Goal: Information Seeking & Learning: Learn about a topic

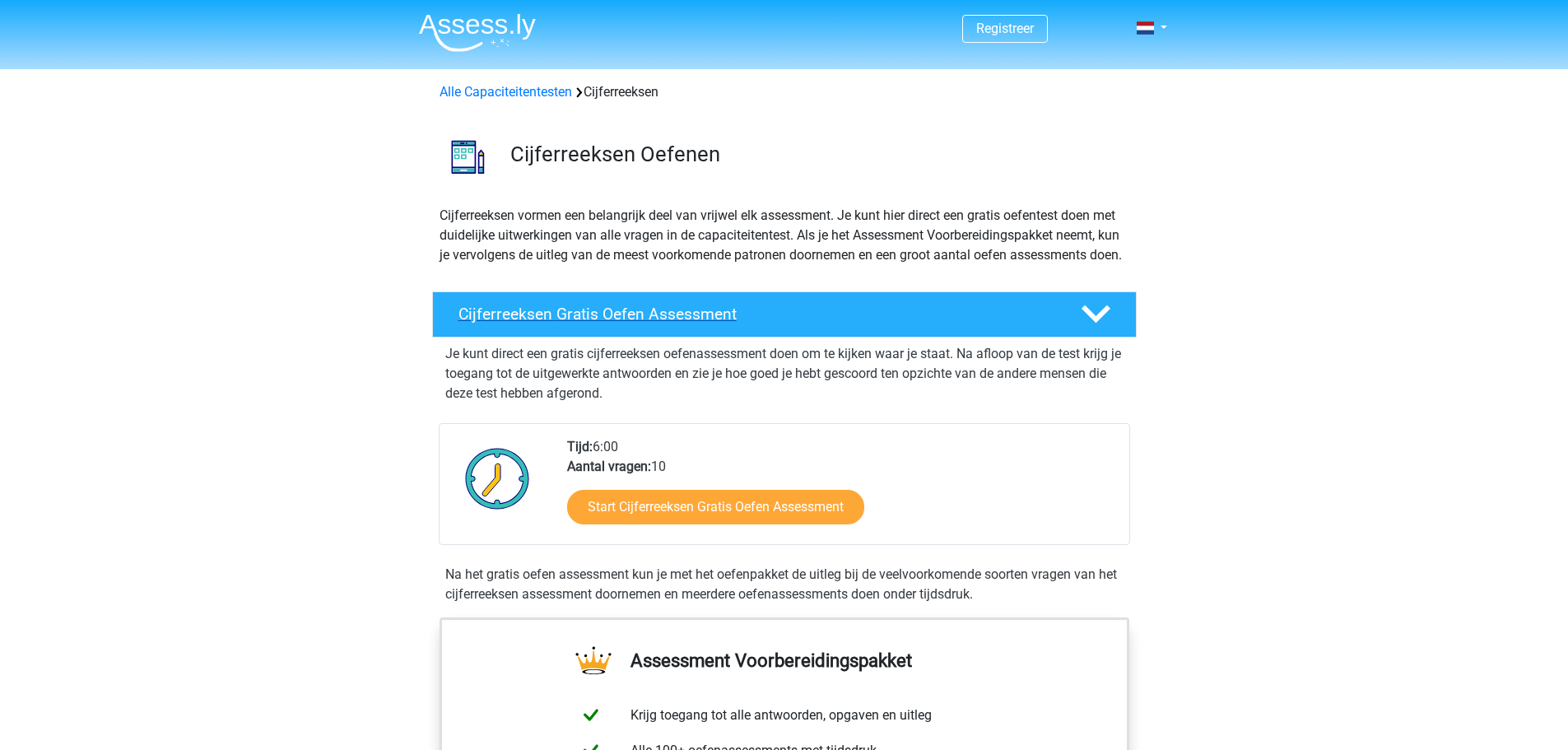
click at [1029, 324] on h4 "Cijferreeksen Gratis Oefen Assessment" at bounding box center [756, 314] width 596 height 19
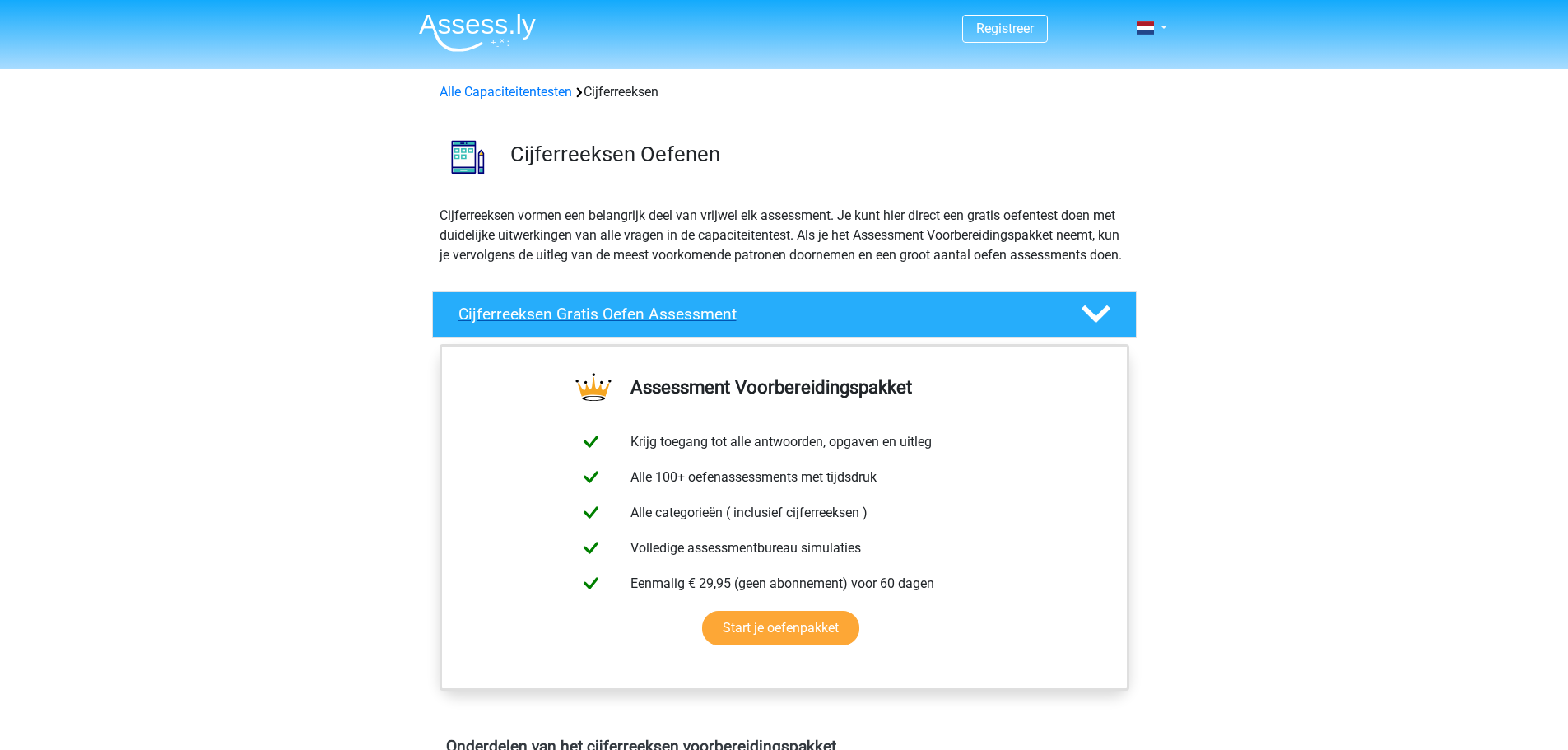
click at [1029, 324] on h4 "Cijferreeksen Gratis Oefen Assessment" at bounding box center [756, 314] width 596 height 19
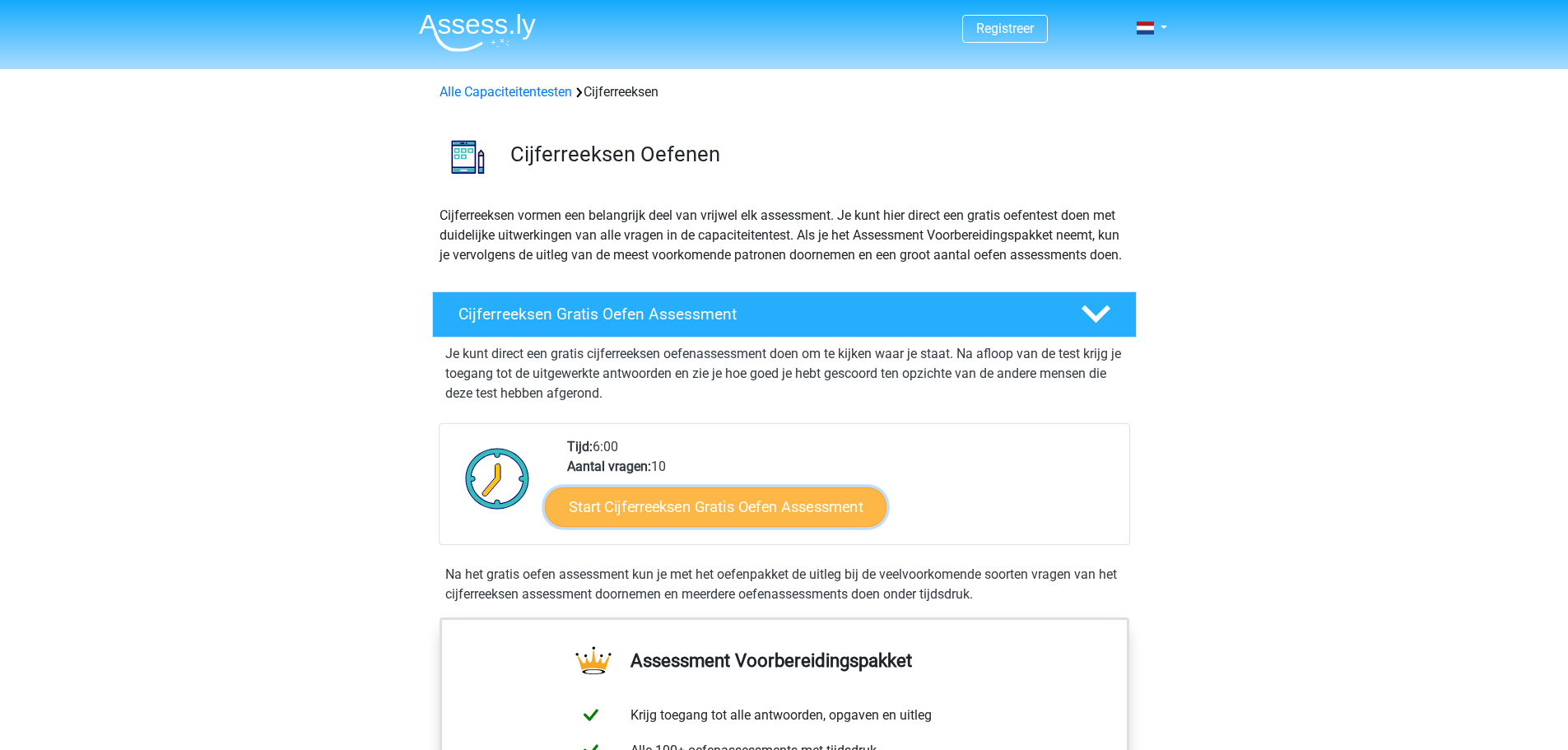
click at [756, 525] on link "Start Cijferreeksen Gratis Oefen Assessment" at bounding box center [716, 506] width 341 height 40
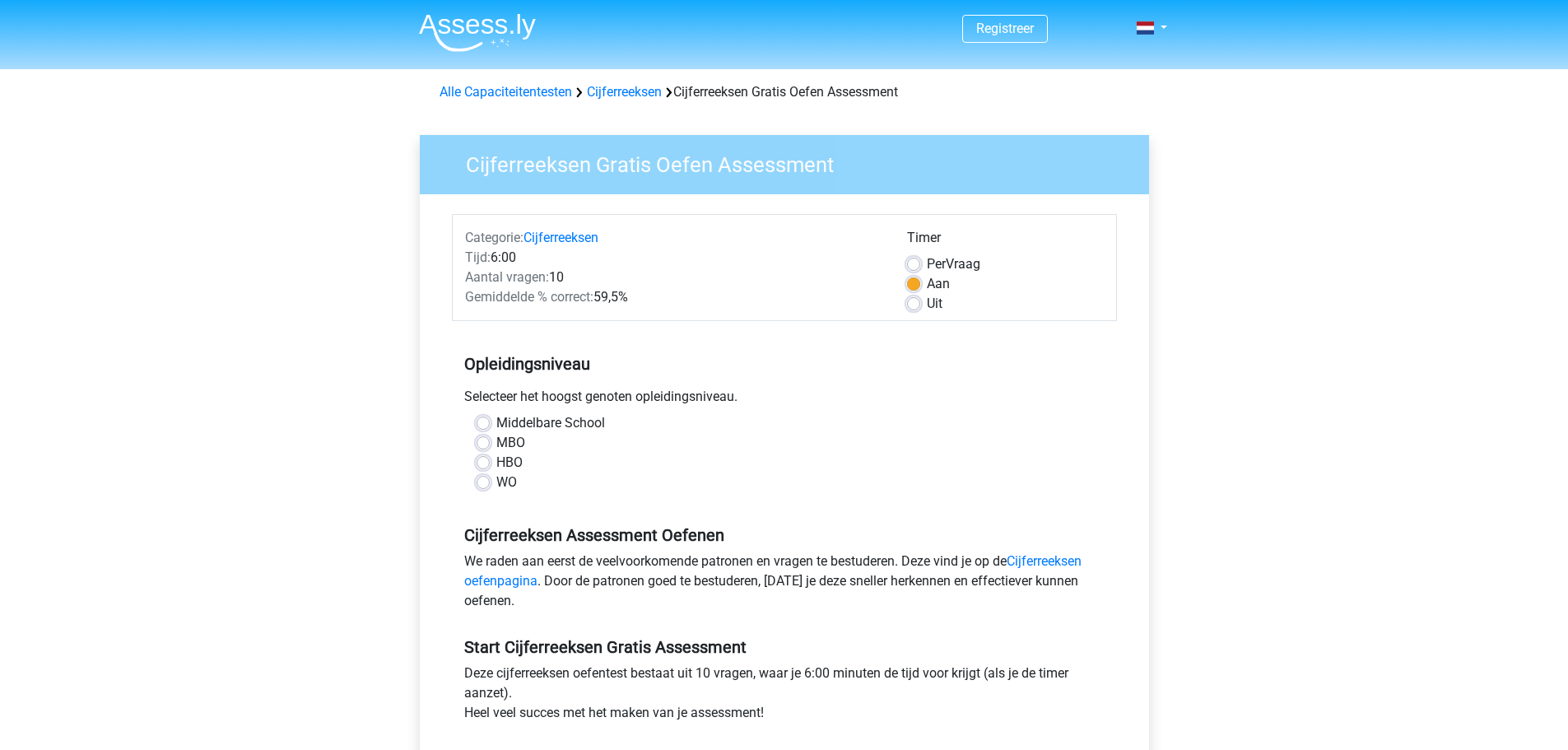
click at [497, 444] on label "MBO" at bounding box center [511, 443] width 29 height 20
click at [484, 444] on input "MBO" at bounding box center [483, 441] width 14 height 16
radio input "true"
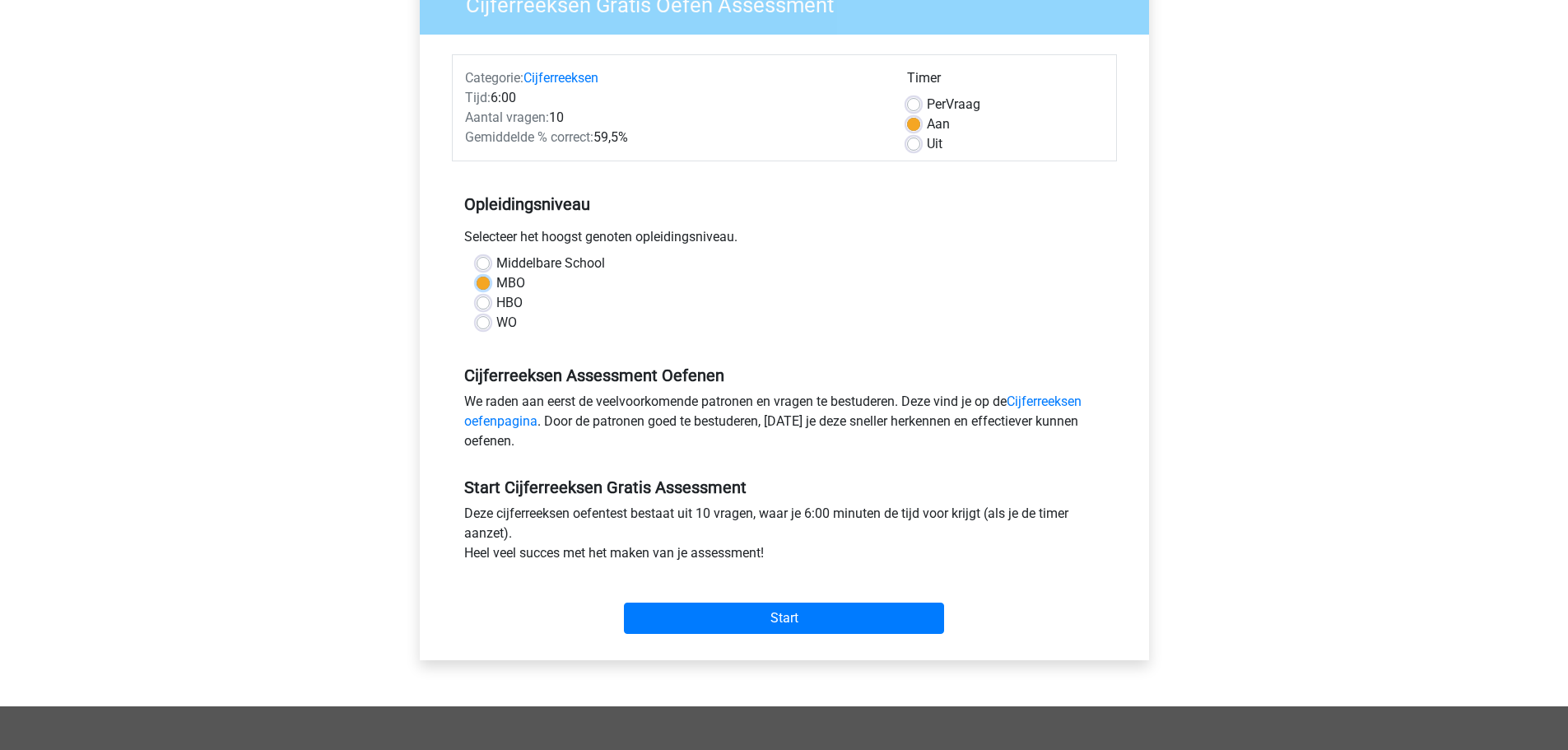
scroll to position [161, 0]
click at [750, 615] on input "Start" at bounding box center [784, 617] width 320 height 31
click at [803, 613] on input "Start" at bounding box center [784, 617] width 320 height 31
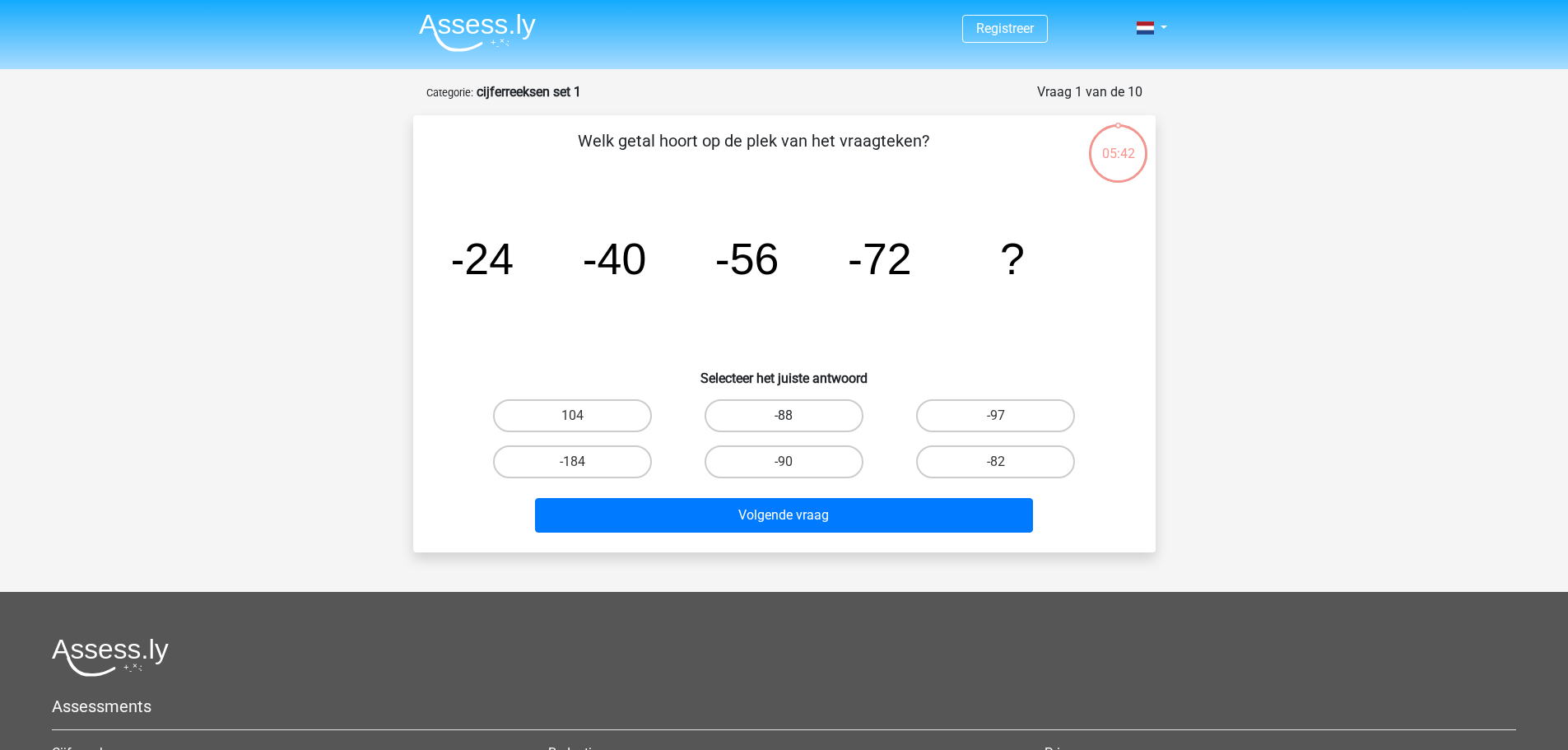
click at [787, 404] on label "-88" at bounding box center [784, 415] width 159 height 33
click at [787, 416] on input "-88" at bounding box center [789, 421] width 11 height 11
radio input "true"
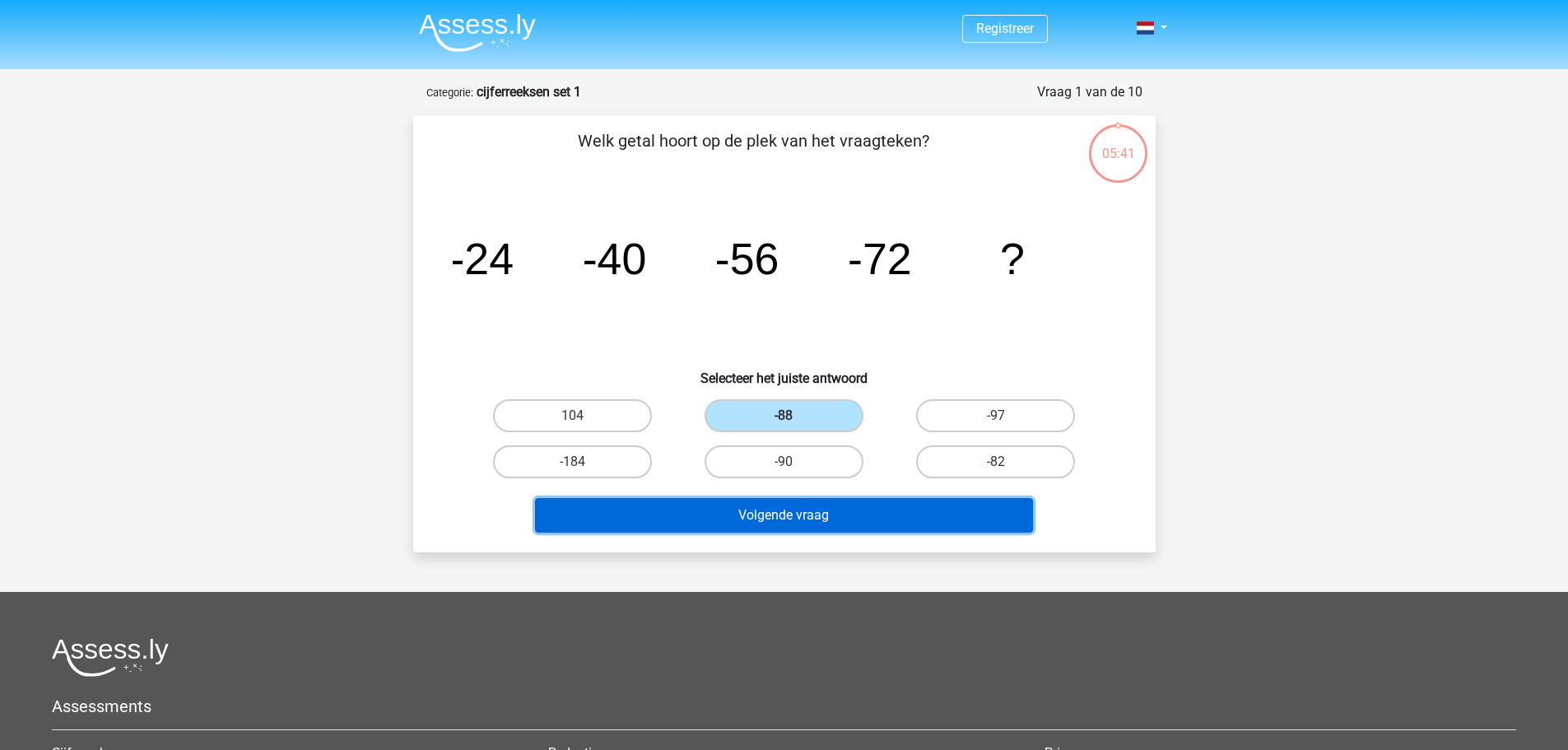
click at [822, 523] on button "Volgende vraag" at bounding box center [784, 515] width 497 height 35
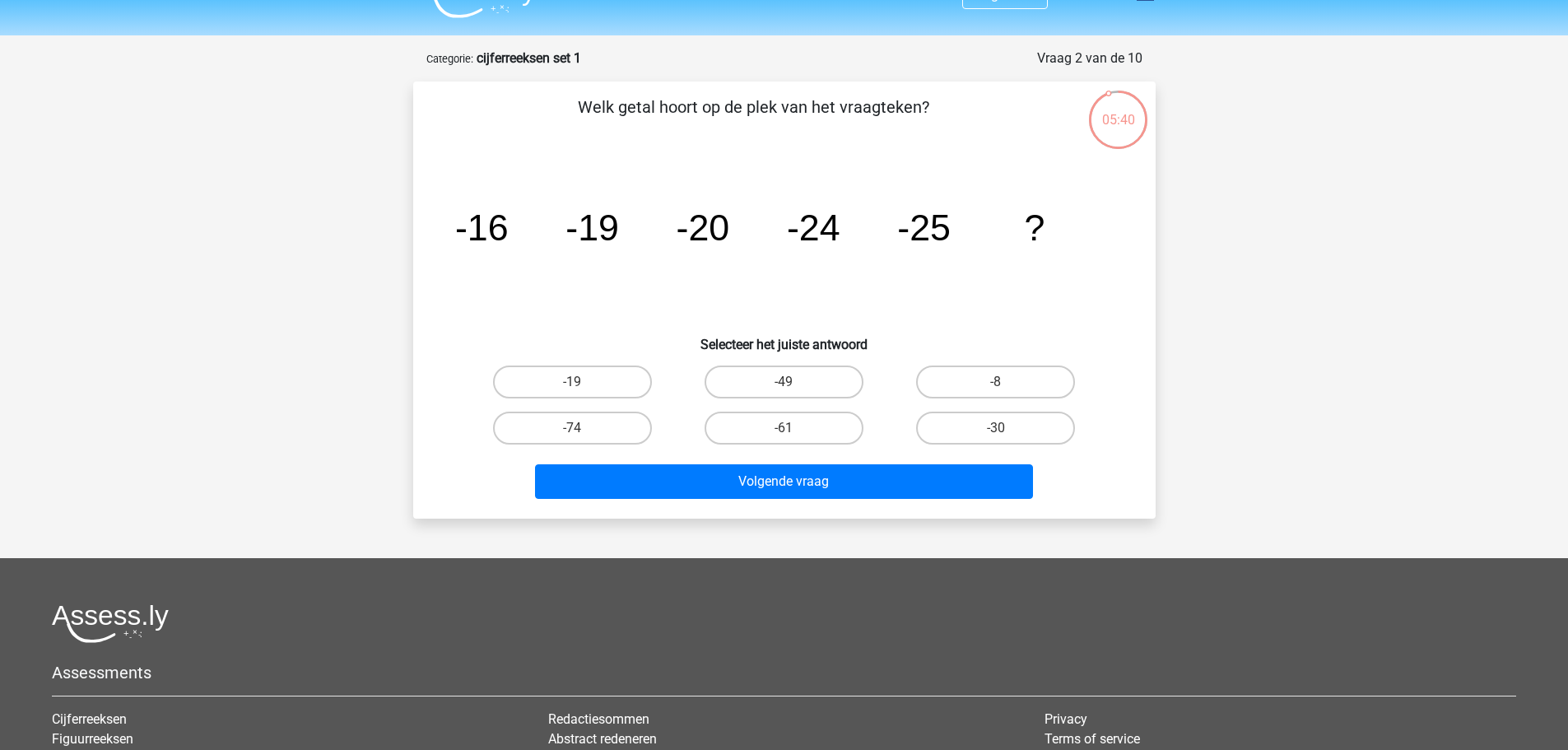
scroll to position [32, 0]
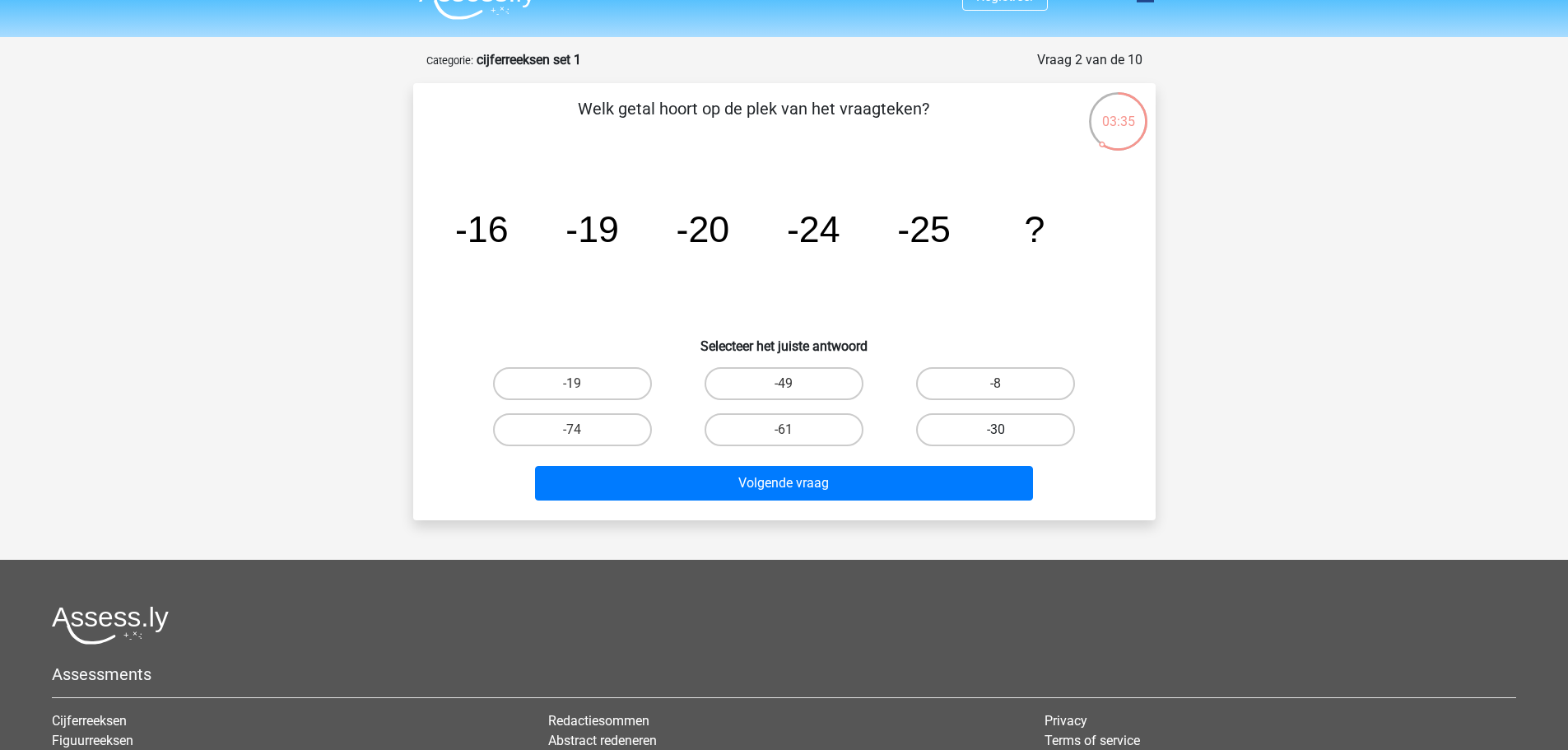
click at [1010, 426] on label "-30" at bounding box center [995, 430] width 159 height 33
click at [1007, 430] on input "-30" at bounding box center [1001, 435] width 11 height 11
radio input "true"
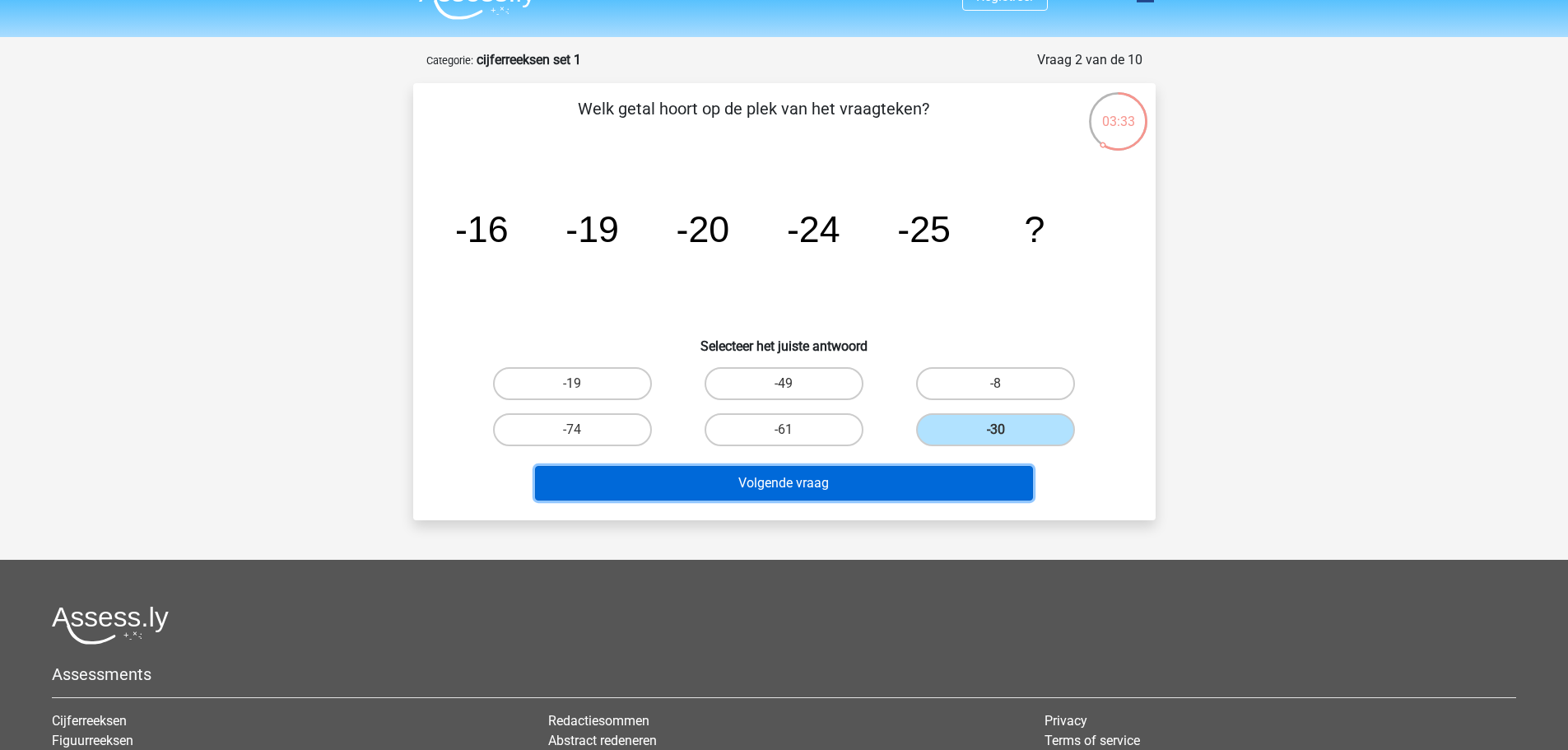
click at [834, 482] on button "Volgende vraag" at bounding box center [784, 483] width 497 height 35
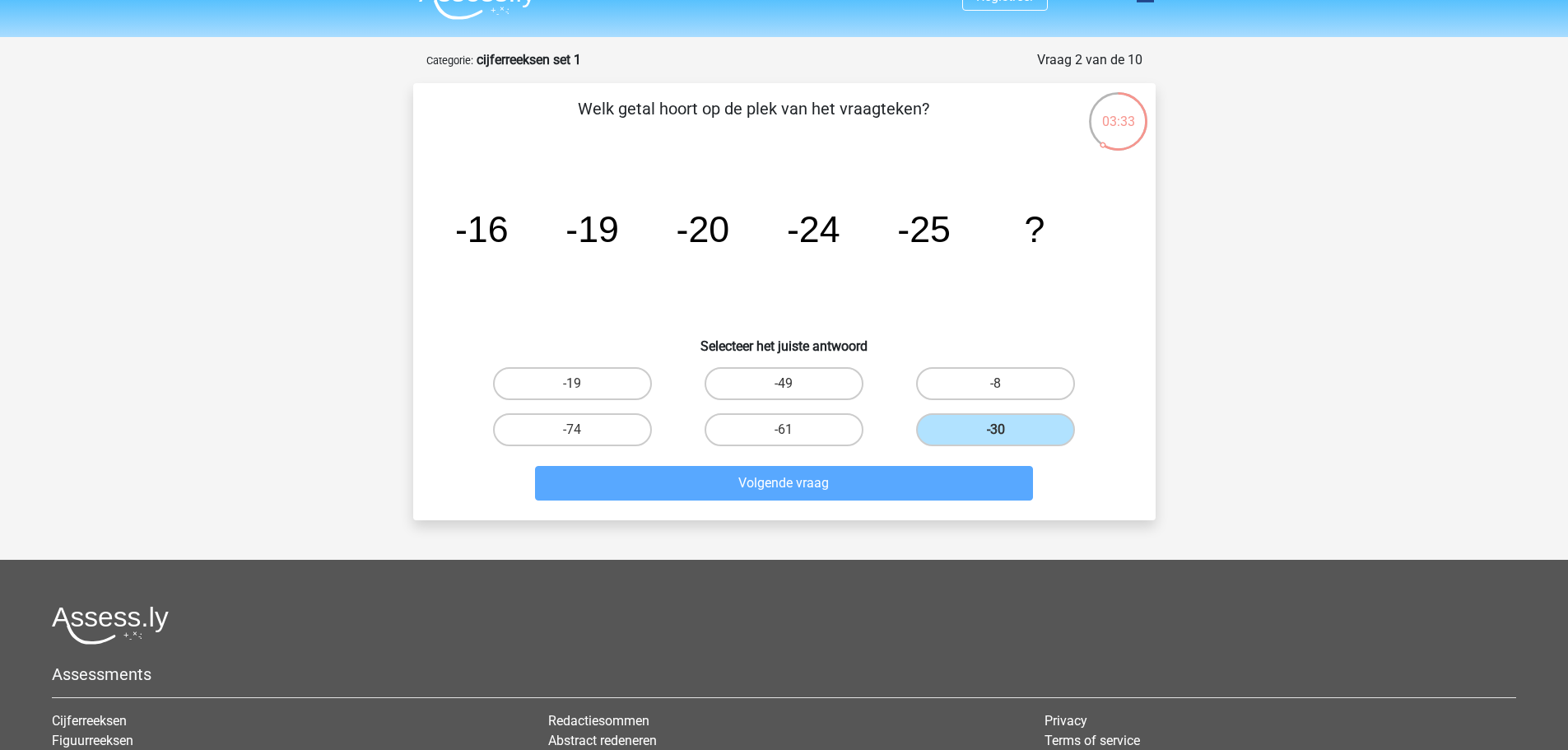
scroll to position [82, 0]
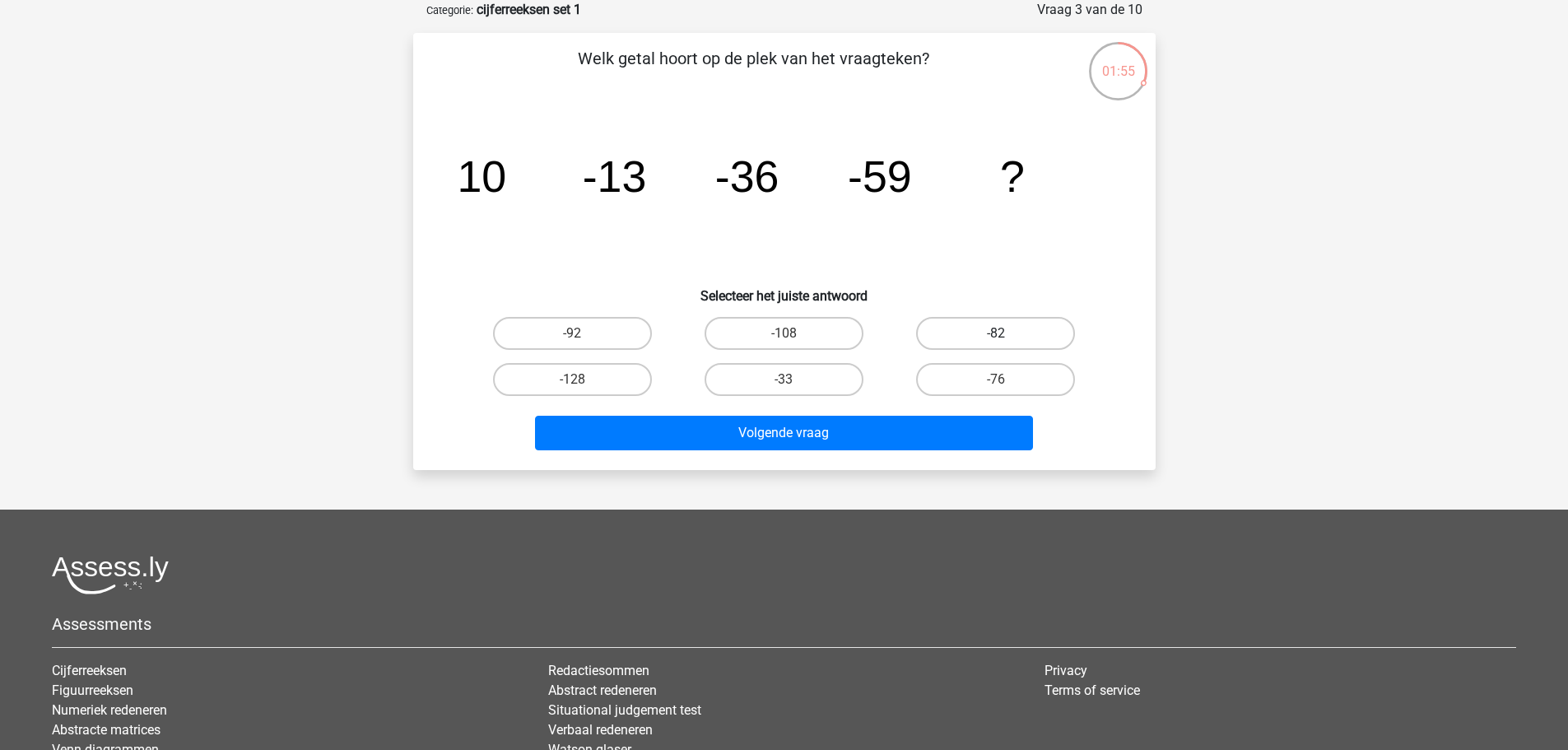
click at [996, 326] on label "-82" at bounding box center [995, 333] width 159 height 33
click at [996, 334] on input "-82" at bounding box center [1001, 339] width 11 height 11
radio input "true"
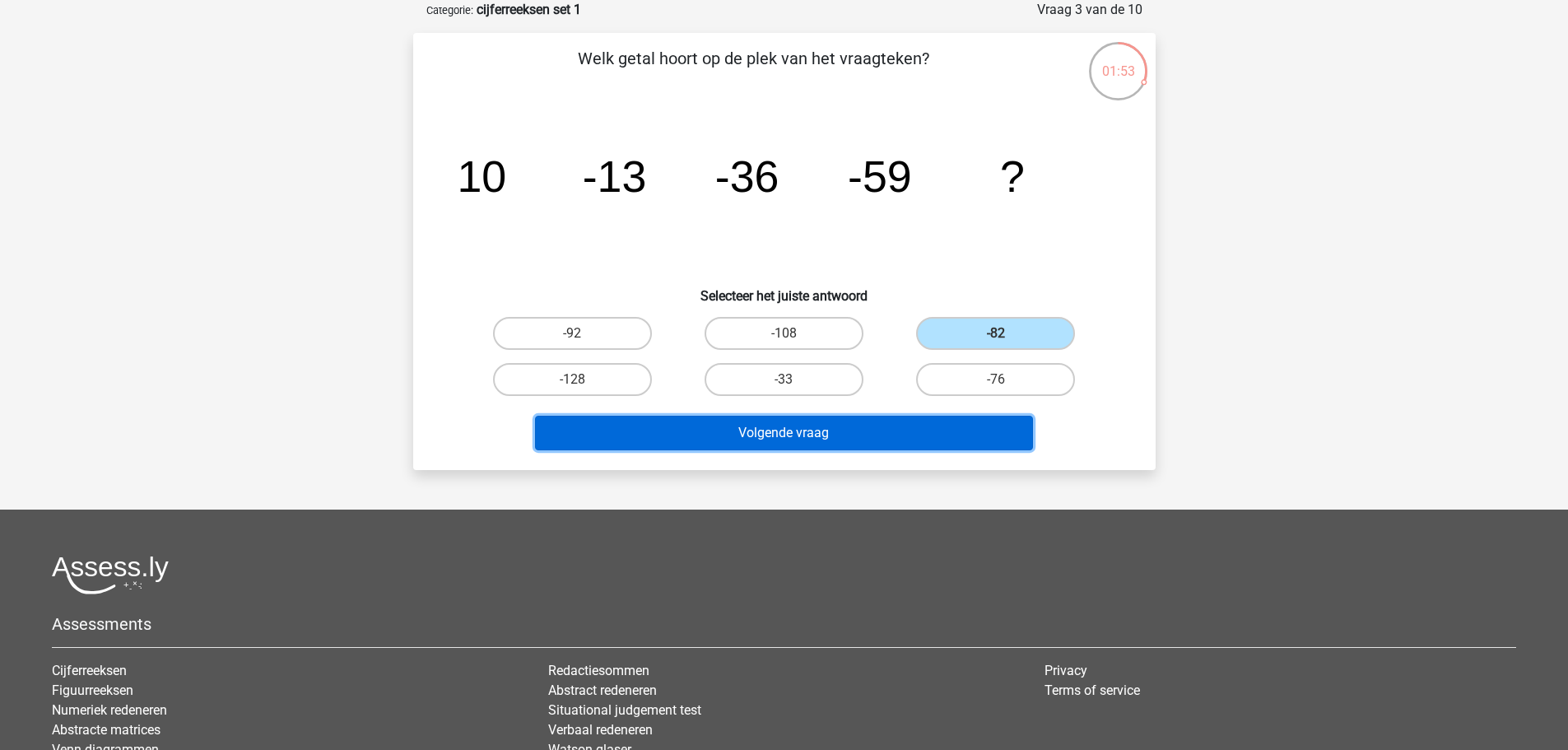
click at [828, 427] on button "Volgende vraag" at bounding box center [784, 433] width 497 height 35
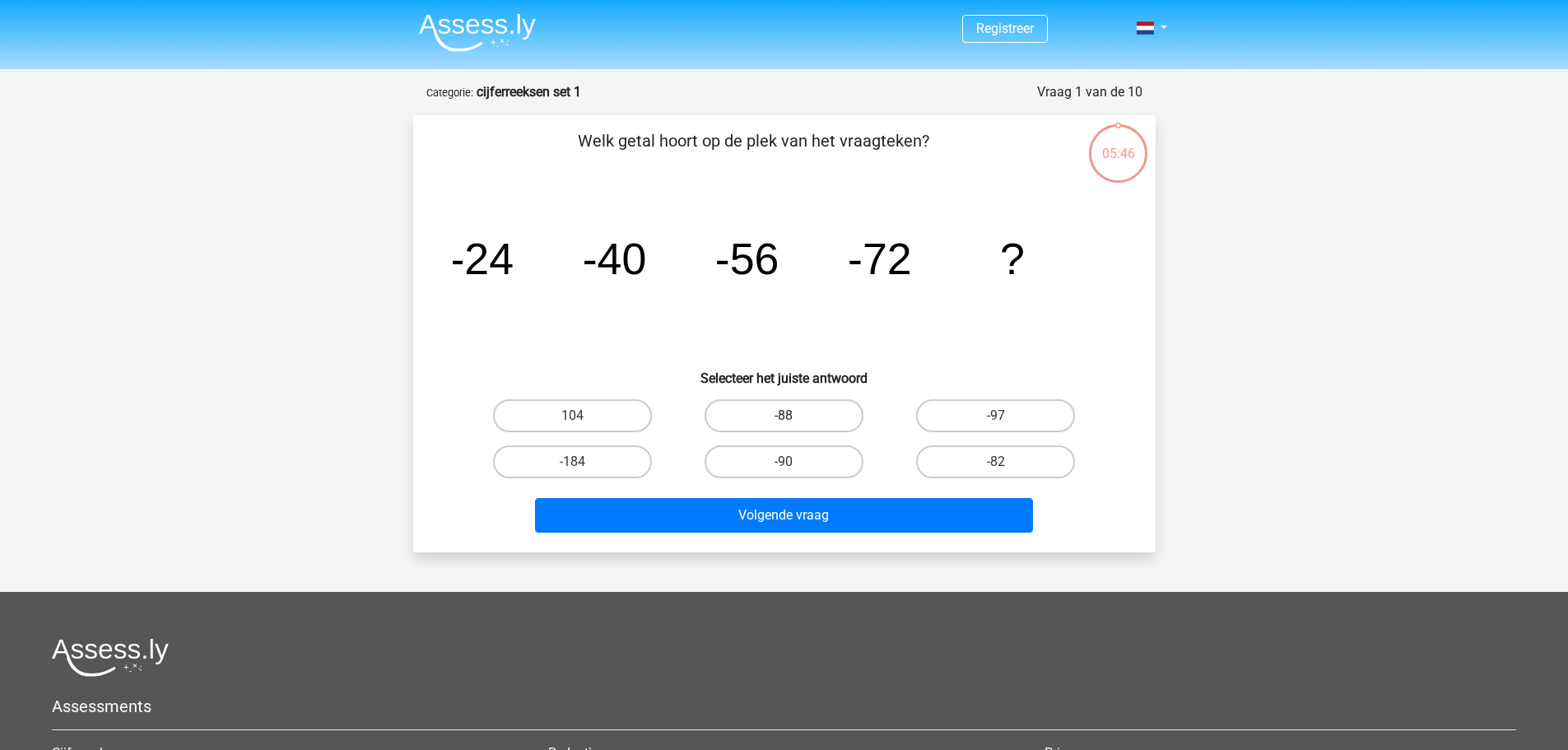
click at [828, 415] on label "-88" at bounding box center [784, 415] width 159 height 33
click at [794, 416] on input "-88" at bounding box center [789, 421] width 11 height 11
radio input "true"
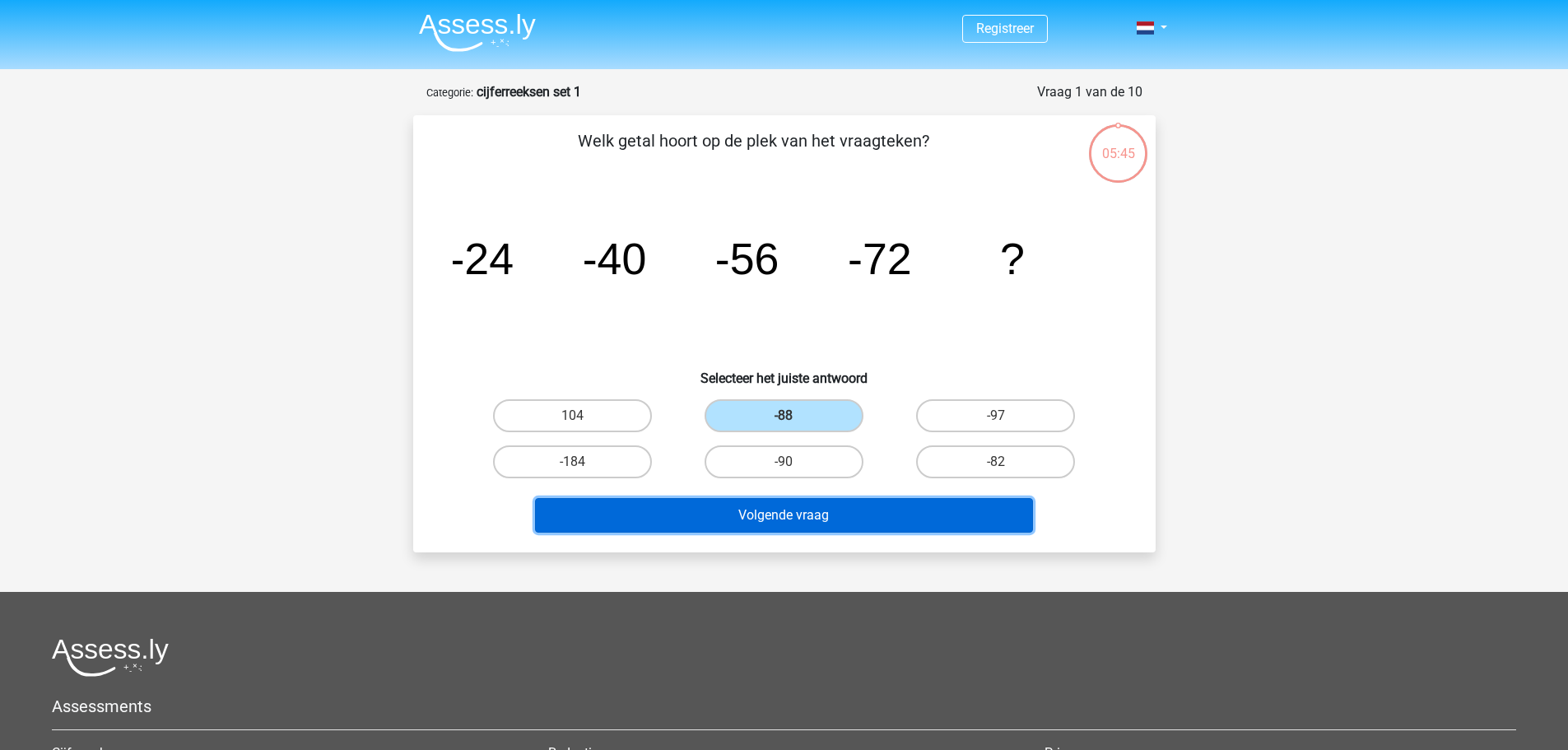
click at [832, 513] on button "Volgende vraag" at bounding box center [784, 515] width 497 height 35
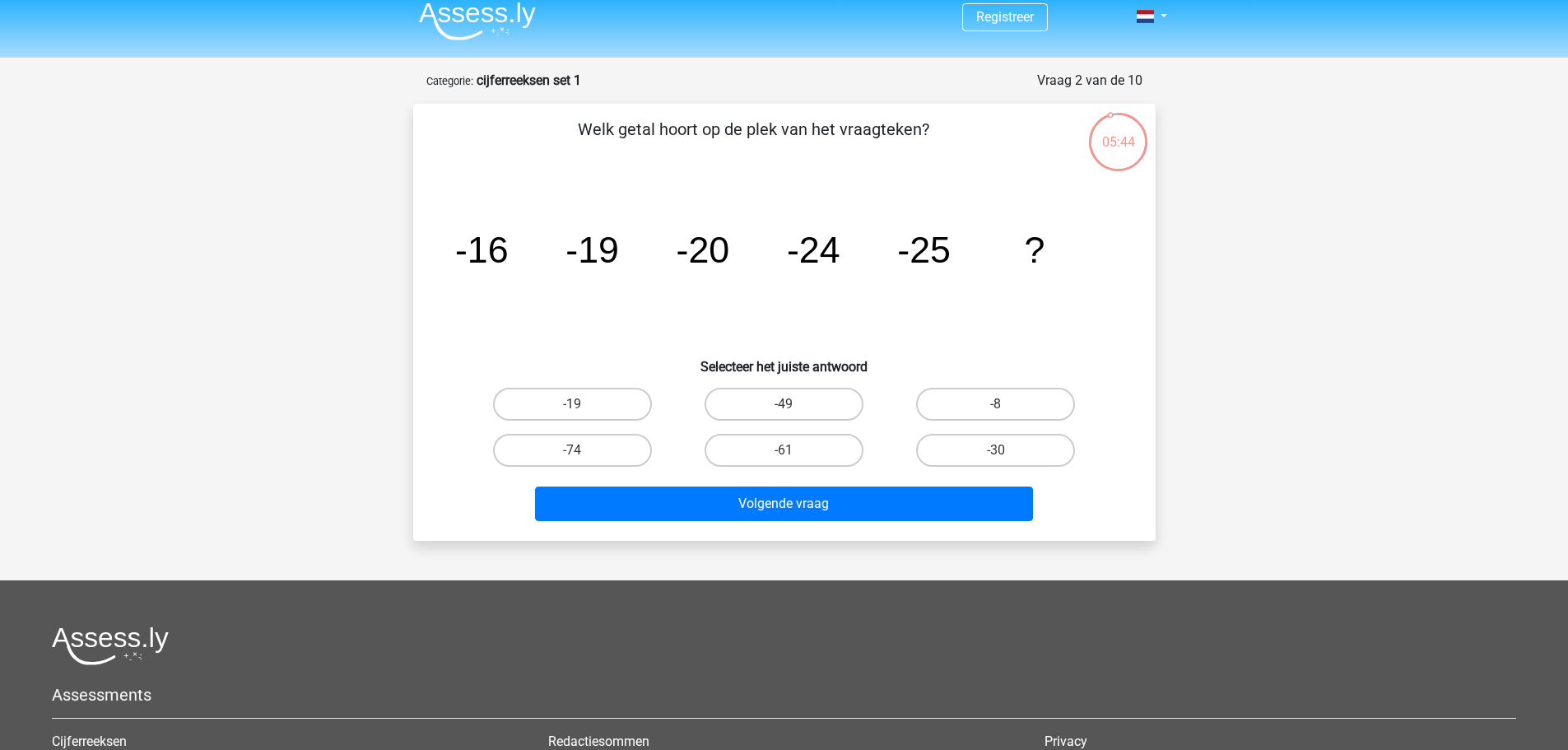
scroll to position [11, 0]
click at [957, 448] on label "-30" at bounding box center [995, 451] width 159 height 33
click at [996, 451] on input "-30" at bounding box center [1001, 456] width 11 height 11
radio input "true"
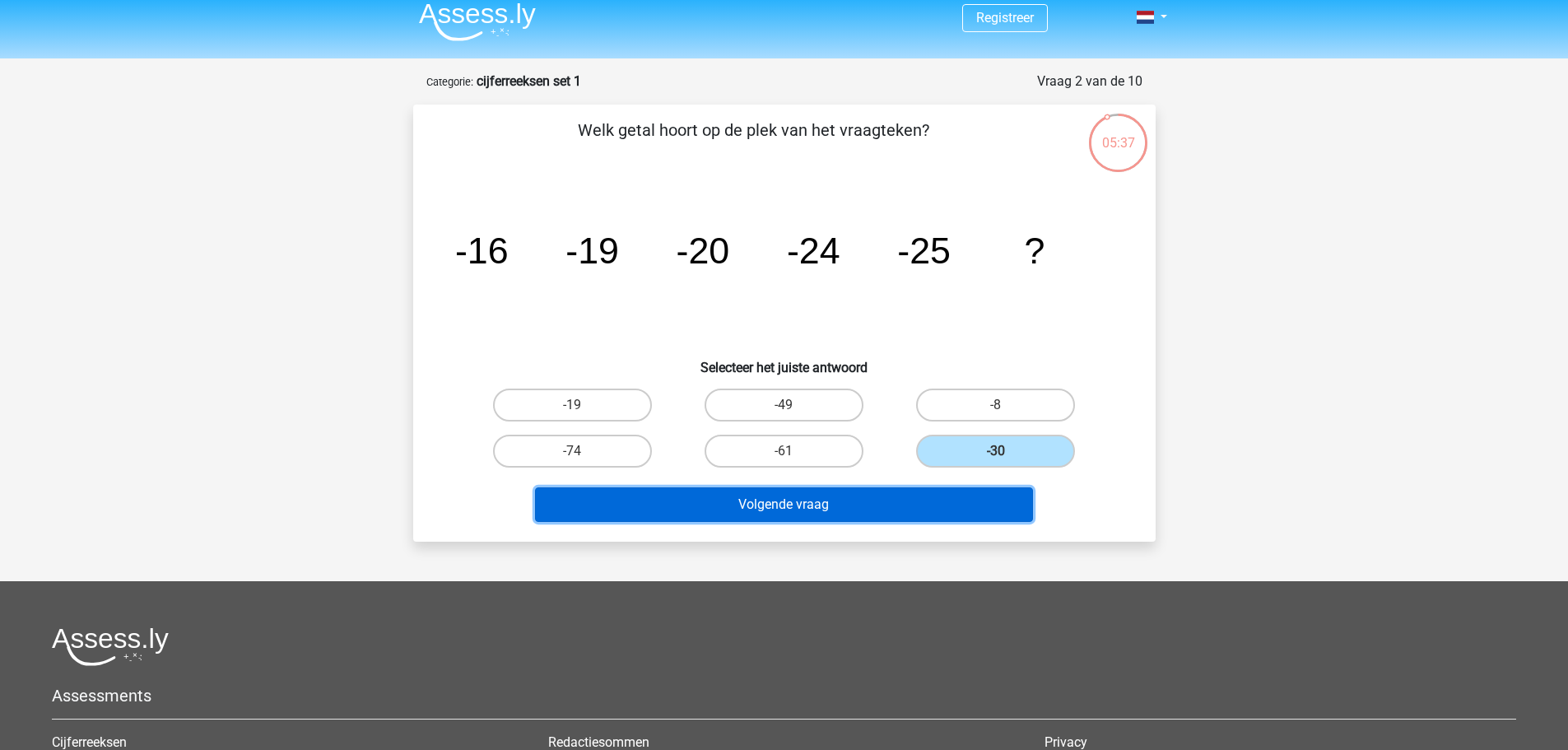
click at [868, 493] on button "Volgende vraag" at bounding box center [784, 505] width 497 height 35
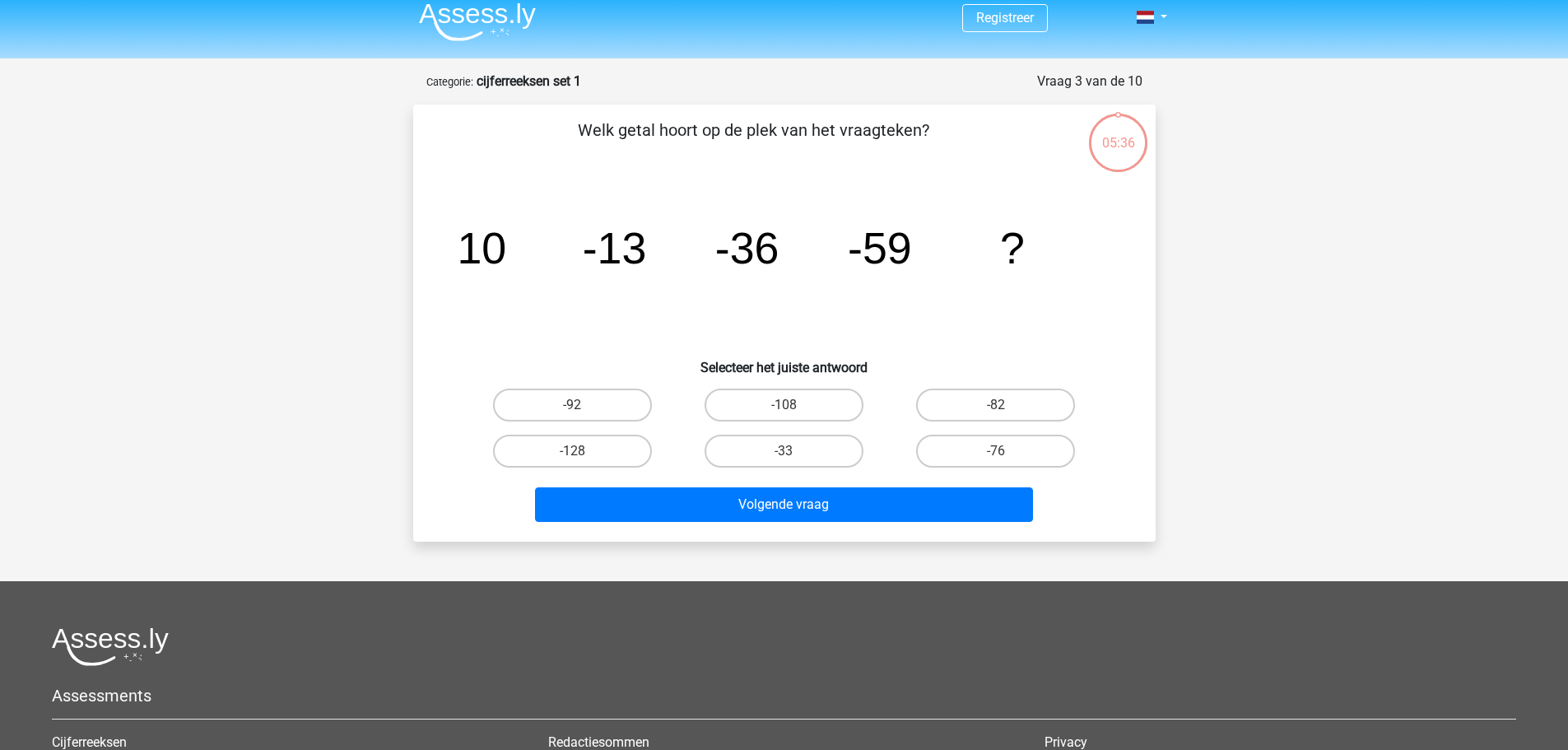
scroll to position [82, 0]
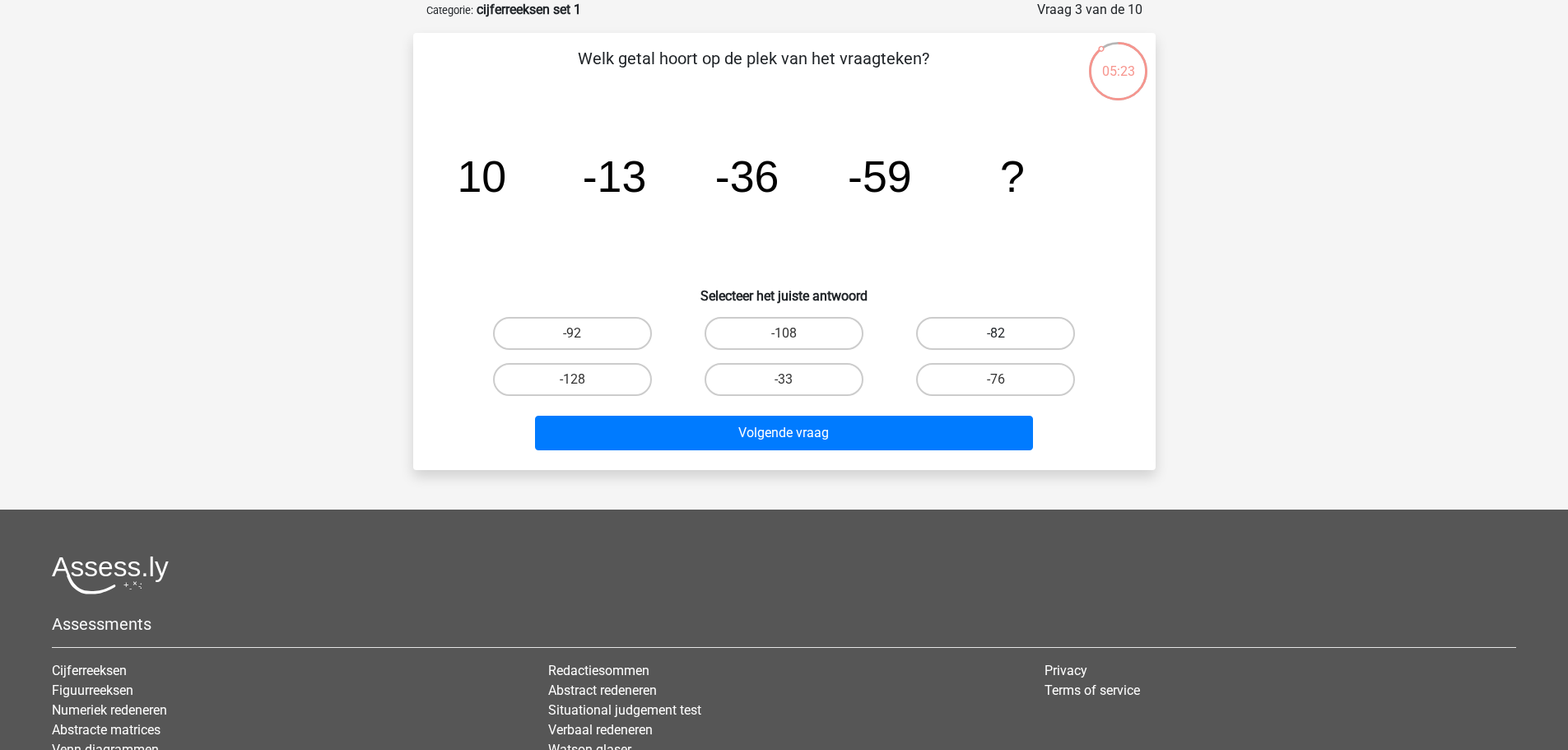
click at [986, 327] on label "-82" at bounding box center [995, 333] width 159 height 33
click at [996, 334] on input "-82" at bounding box center [1001, 339] width 11 height 11
radio input "true"
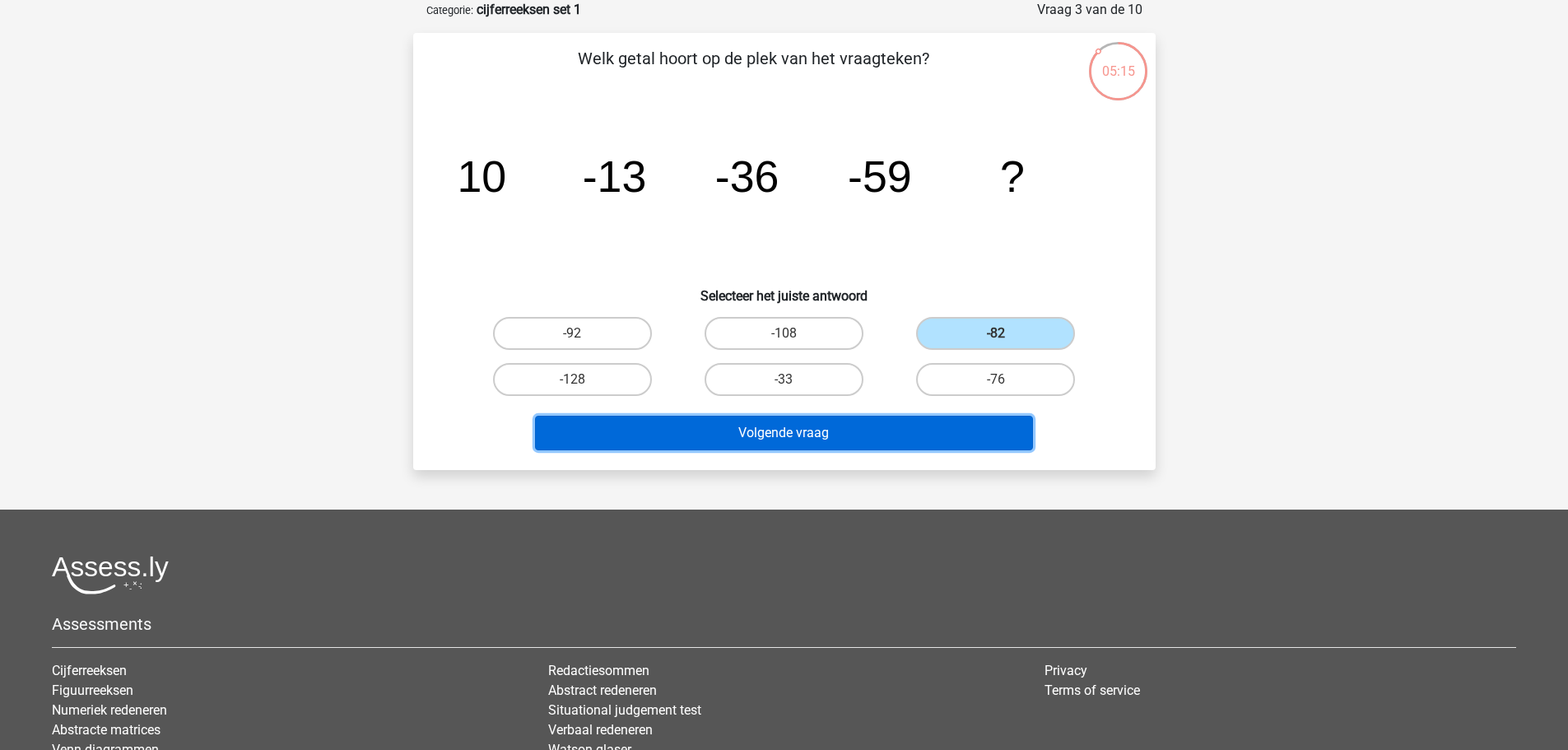
click at [893, 448] on button "Volgende vraag" at bounding box center [784, 433] width 497 height 35
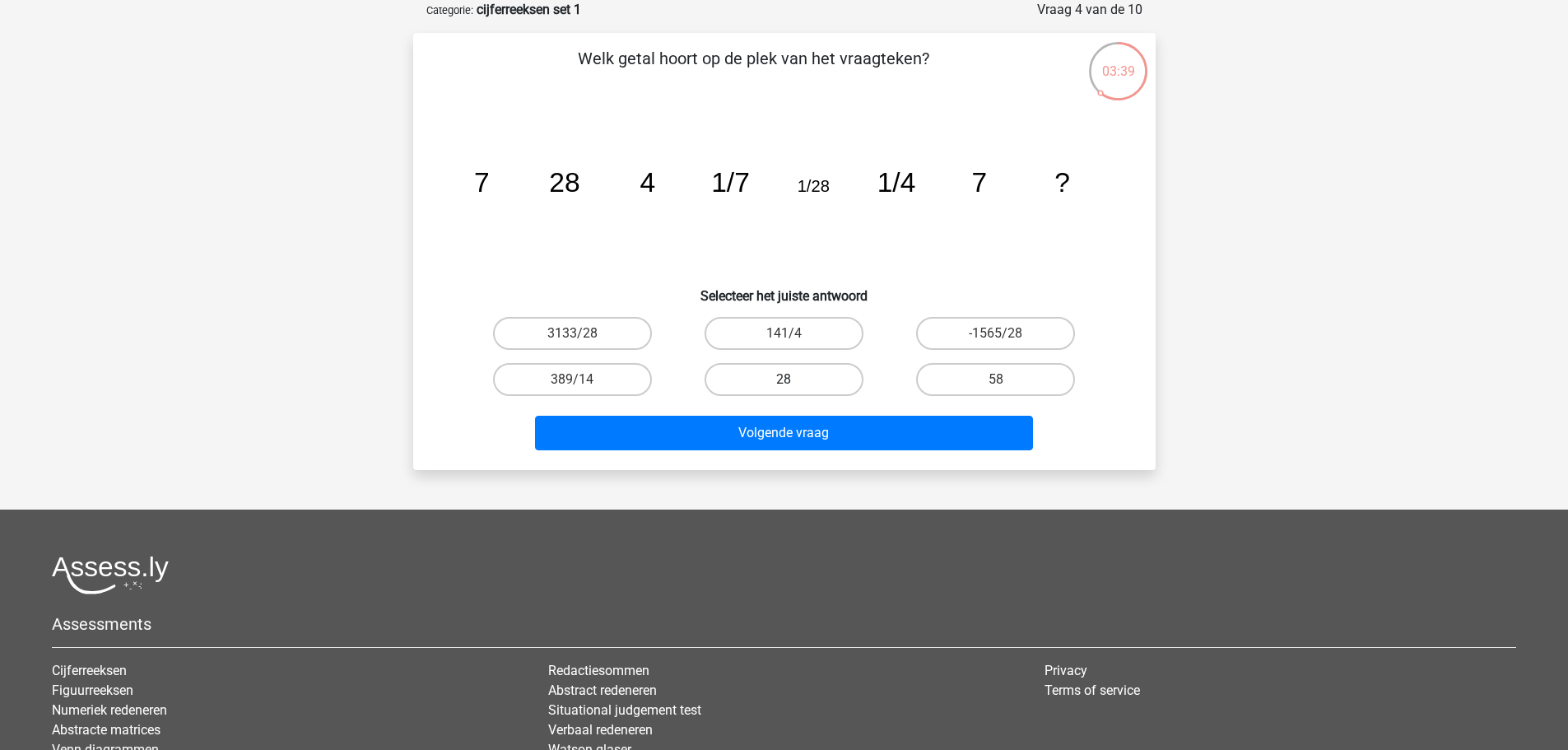
click at [820, 378] on label "28" at bounding box center [784, 379] width 159 height 33
click at [794, 380] on input "28" at bounding box center [789, 385] width 11 height 11
radio input "true"
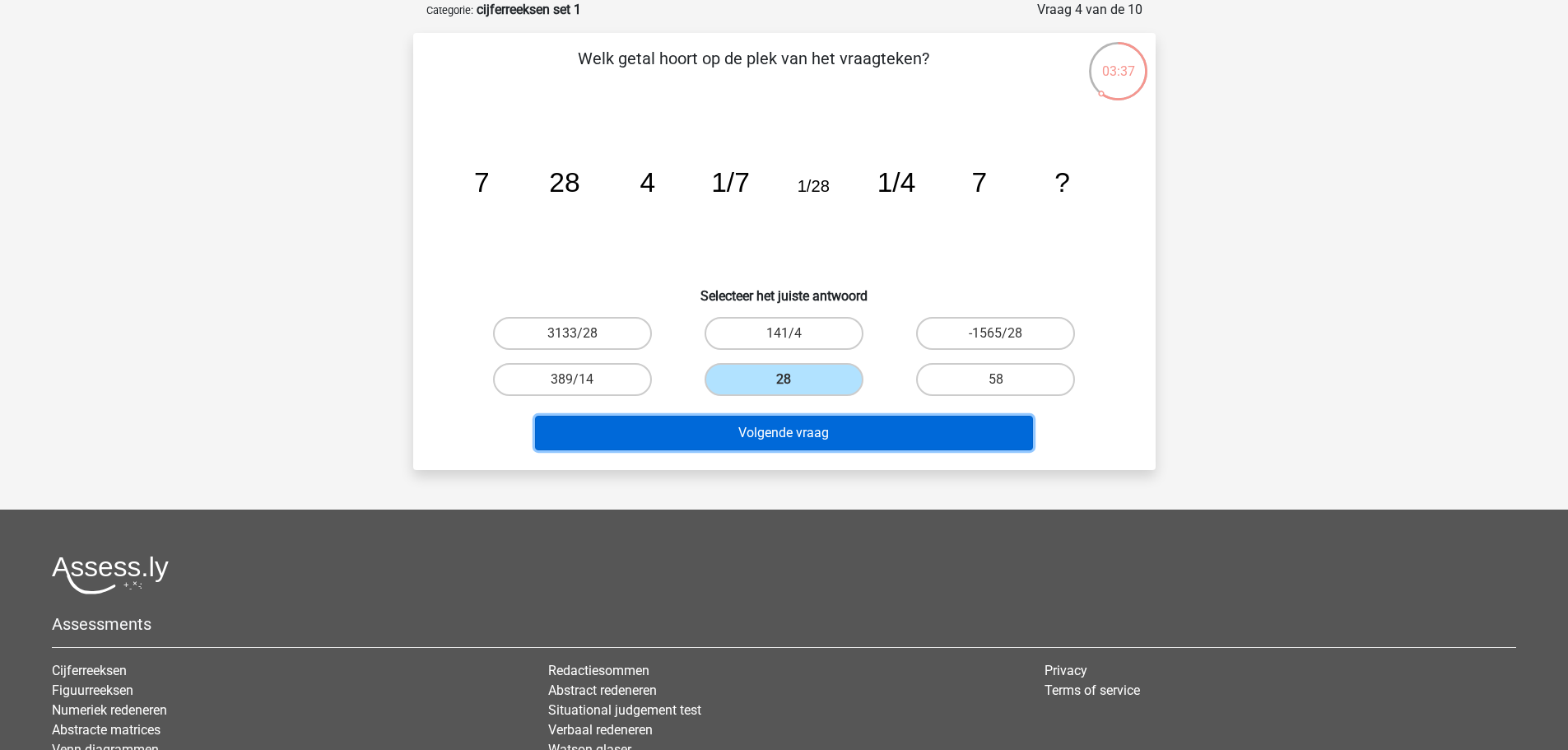
click at [826, 435] on button "Volgende vraag" at bounding box center [784, 433] width 497 height 35
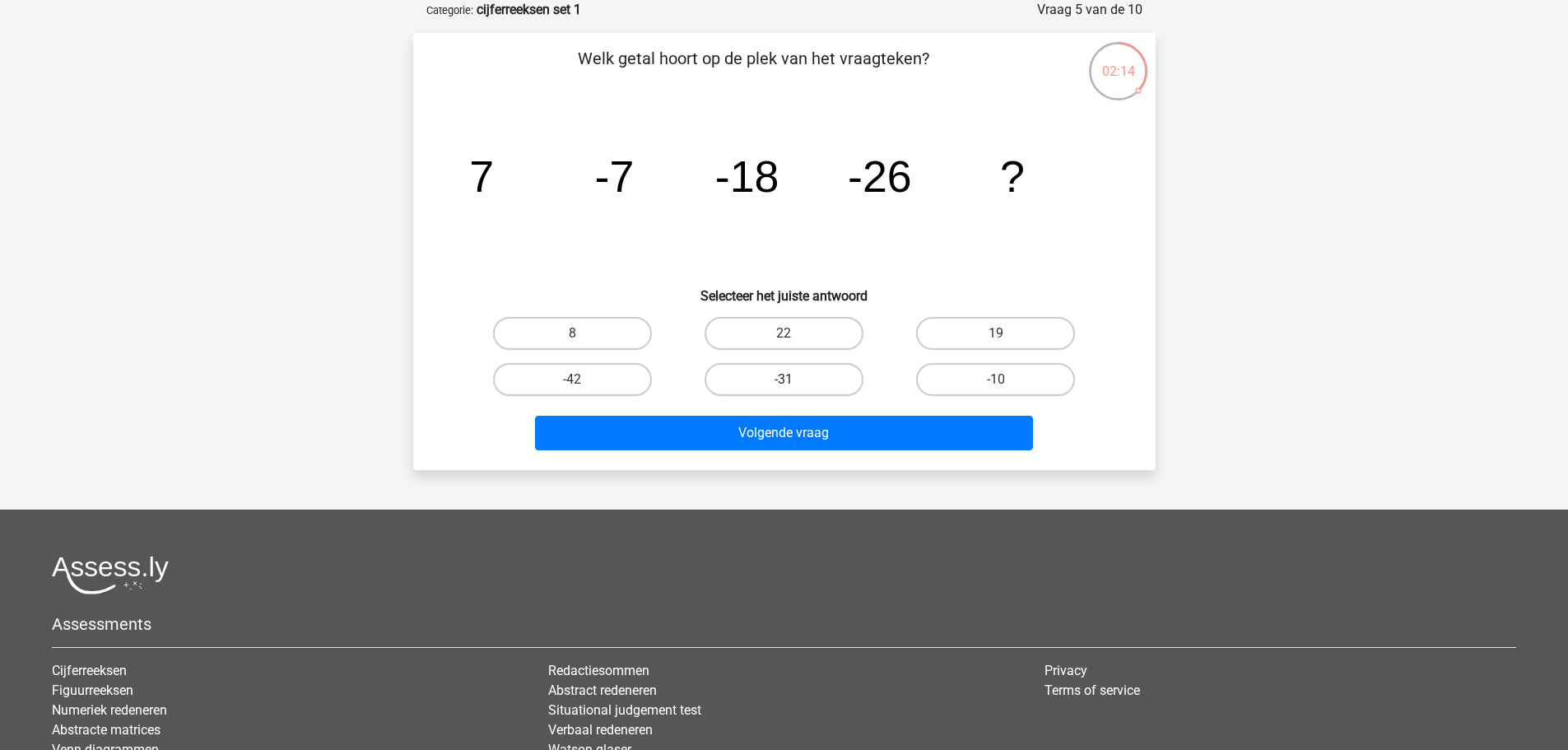
click at [790, 372] on label "-31" at bounding box center [784, 379] width 159 height 33
click at [790, 380] on input "-31" at bounding box center [789, 385] width 11 height 11
radio input "true"
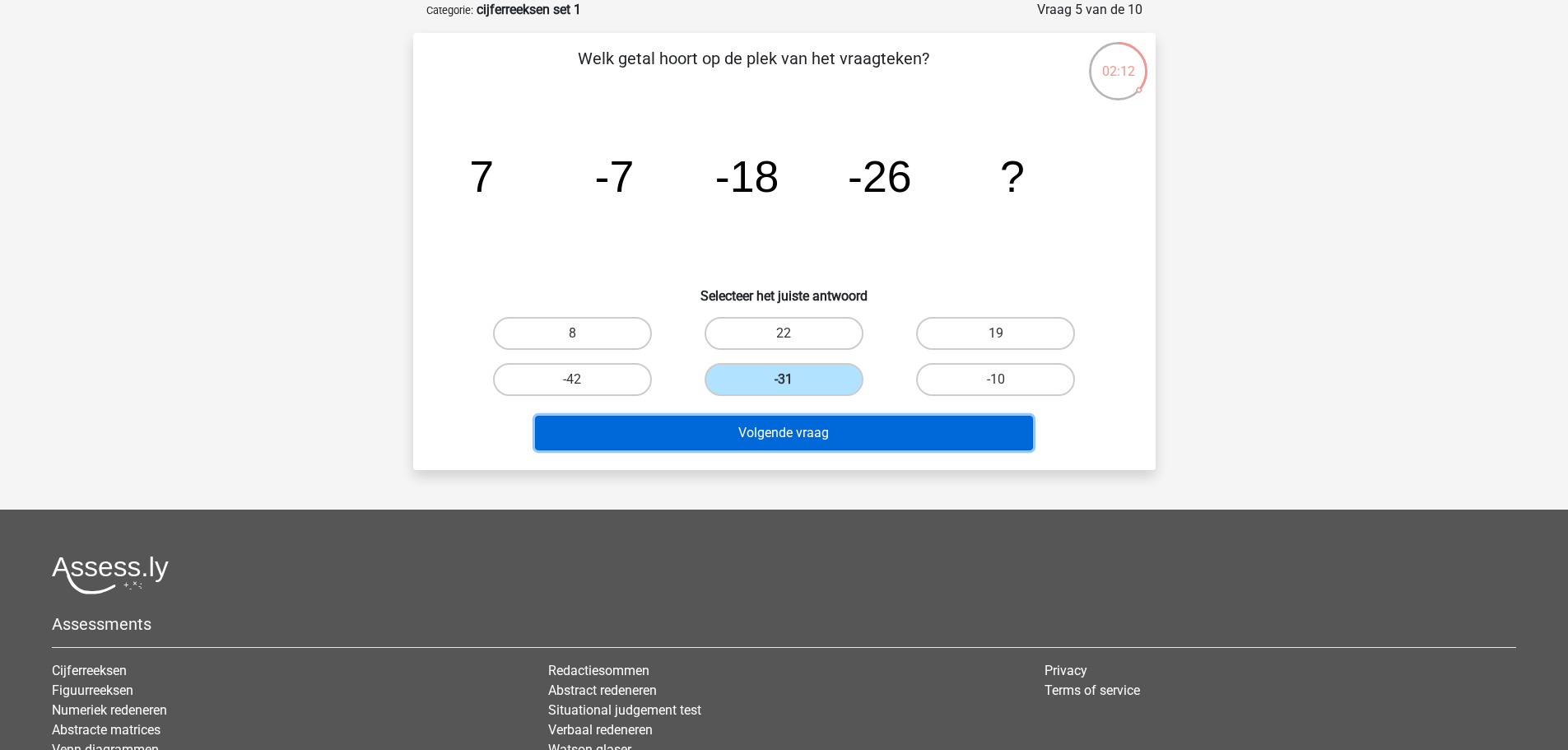
click at [868, 444] on button "Volgende vraag" at bounding box center [784, 433] width 497 height 35
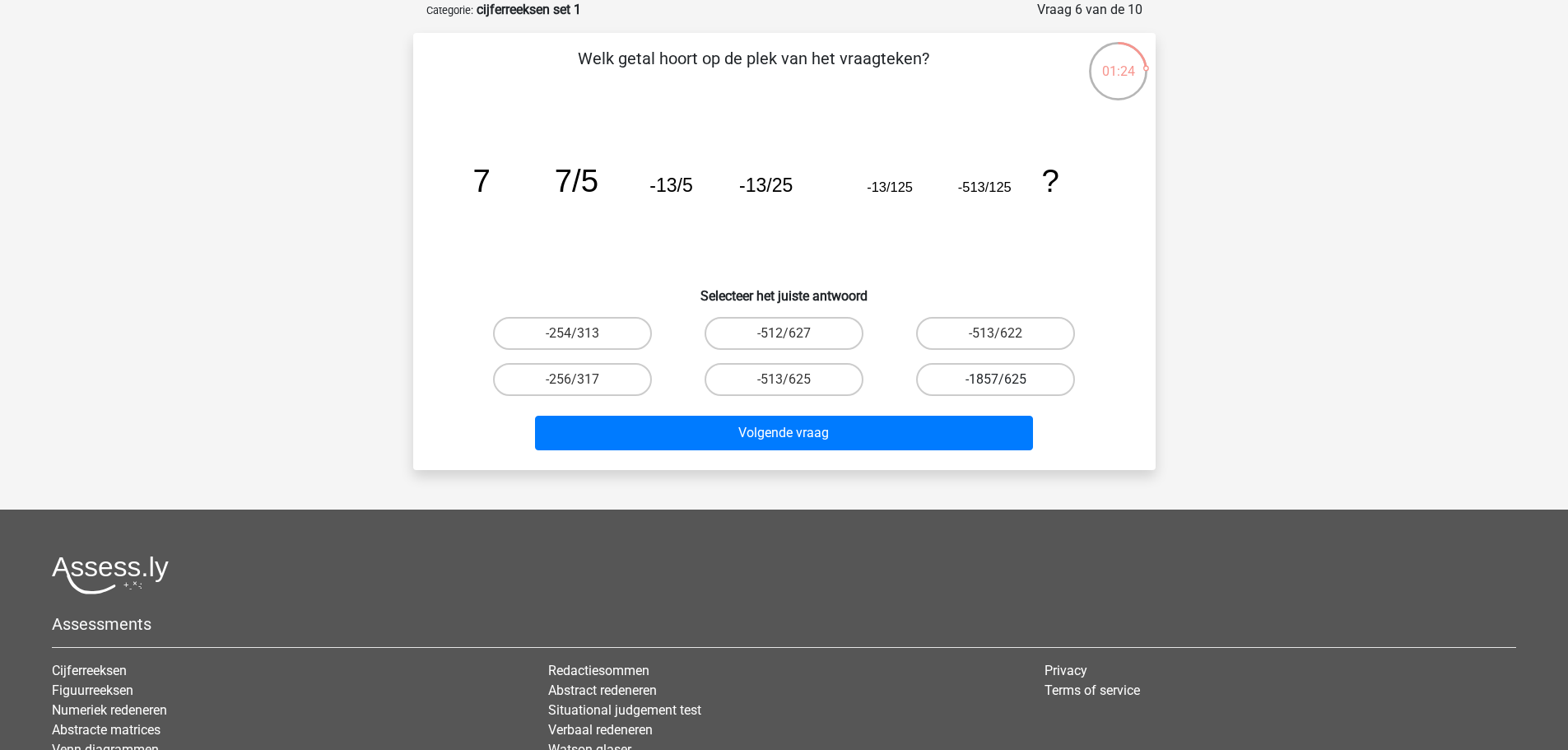
click at [981, 381] on label "-1857/625" at bounding box center [995, 379] width 159 height 33
click at [996, 381] on input "-1857/625" at bounding box center [1001, 385] width 11 height 11
radio input "true"
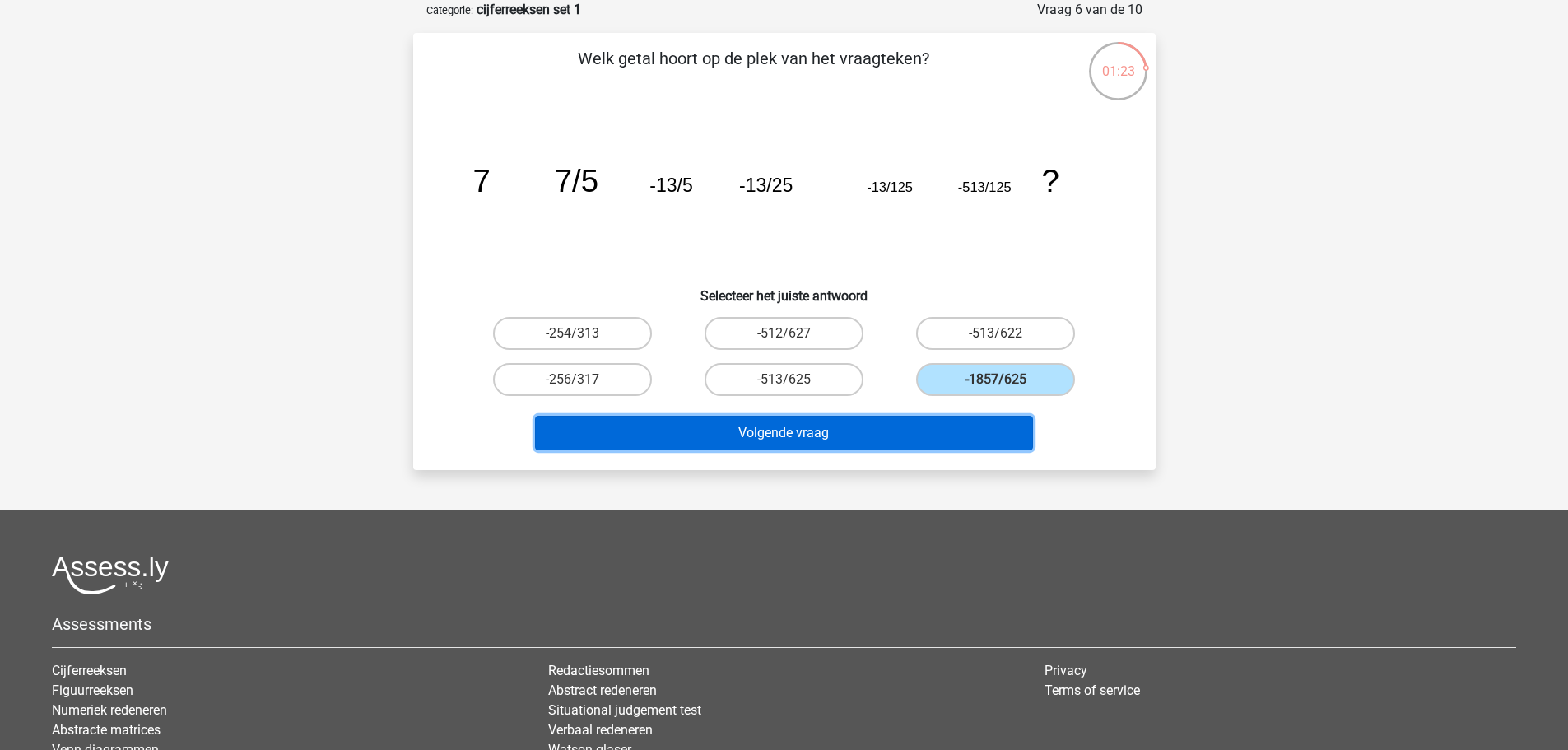
click at [918, 420] on button "Volgende vraag" at bounding box center [784, 433] width 497 height 35
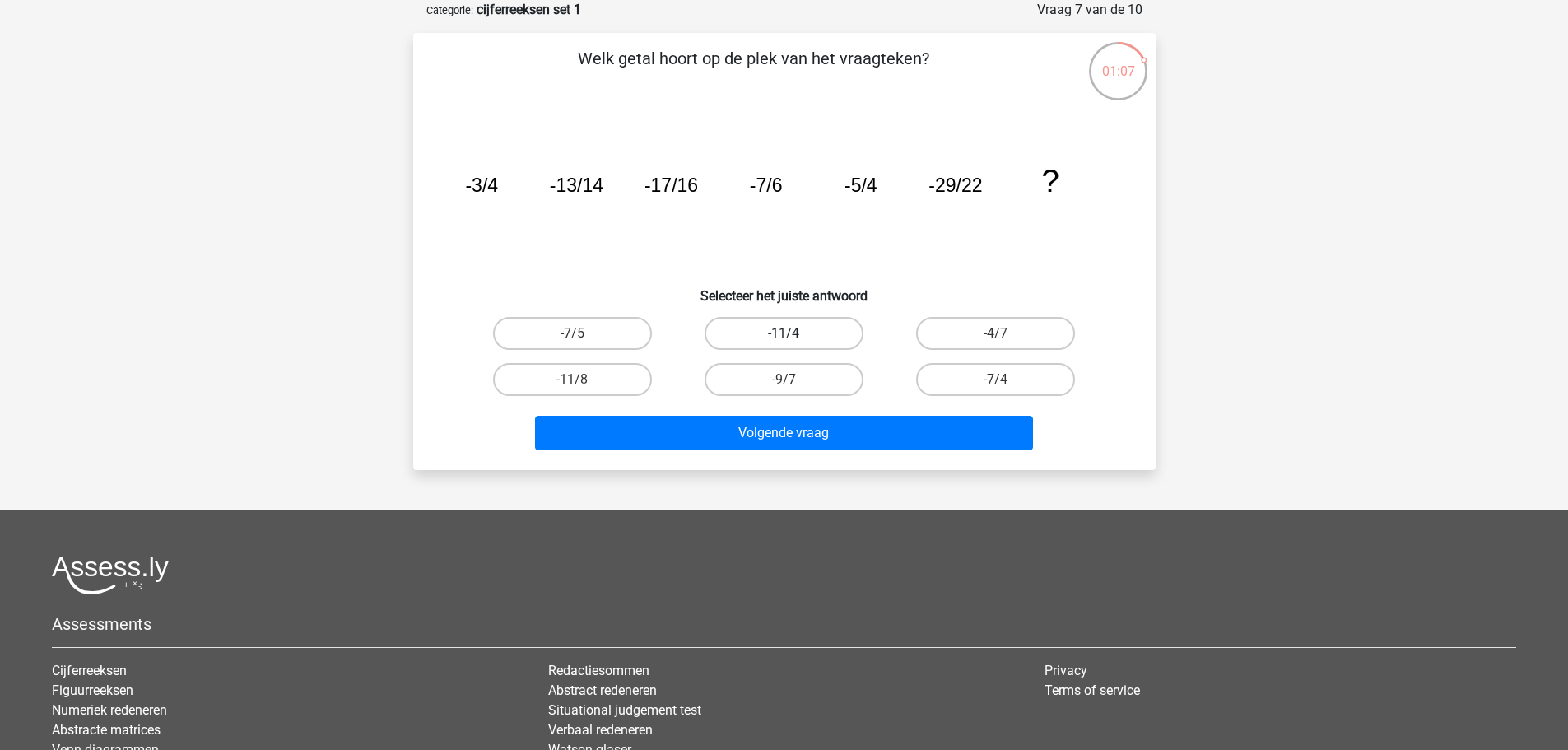
click at [764, 332] on label "-11/4" at bounding box center [784, 333] width 159 height 33
click at [784, 334] on input "-11/4" at bounding box center [789, 339] width 11 height 11
radio input "true"
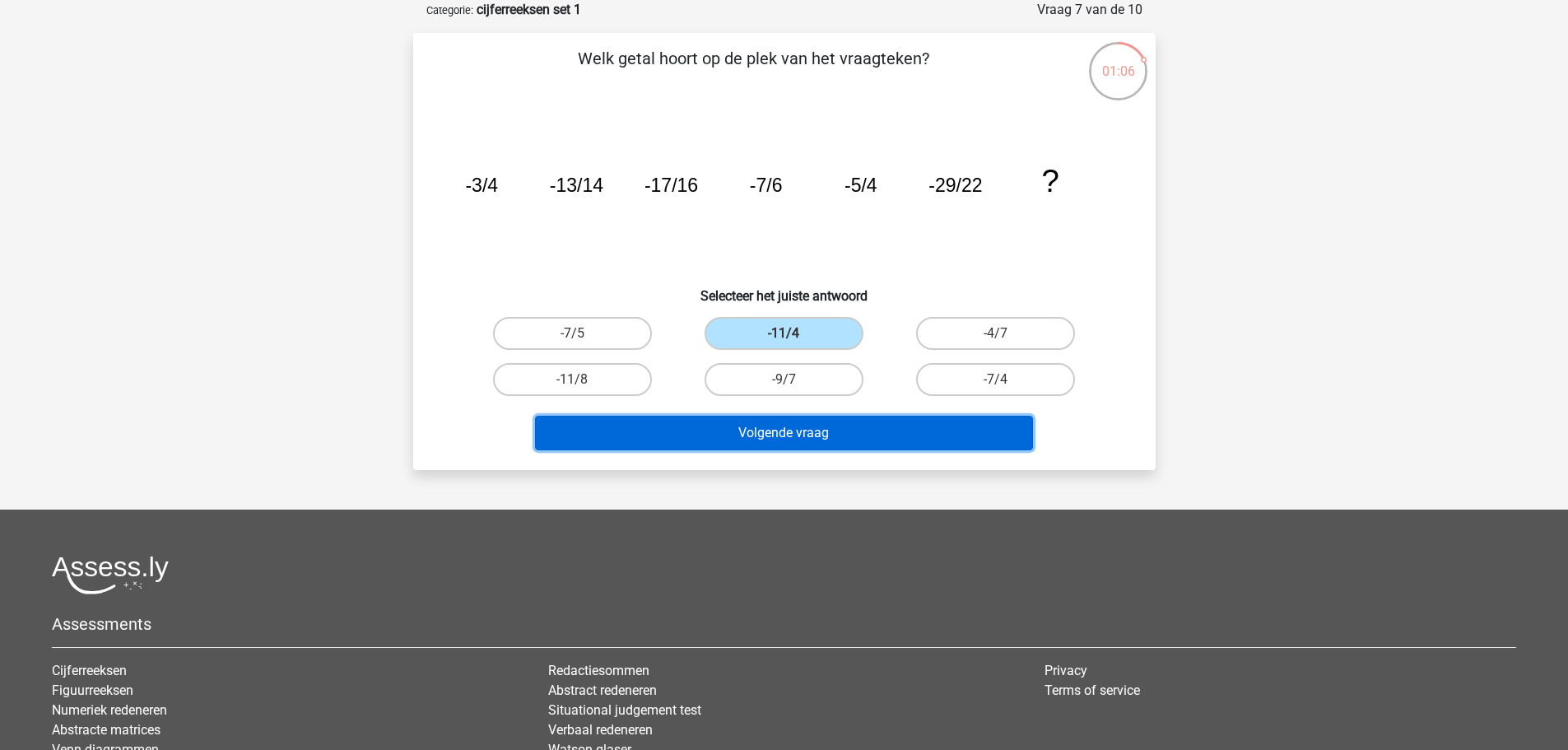
click at [791, 443] on button "Volgende vraag" at bounding box center [784, 433] width 497 height 35
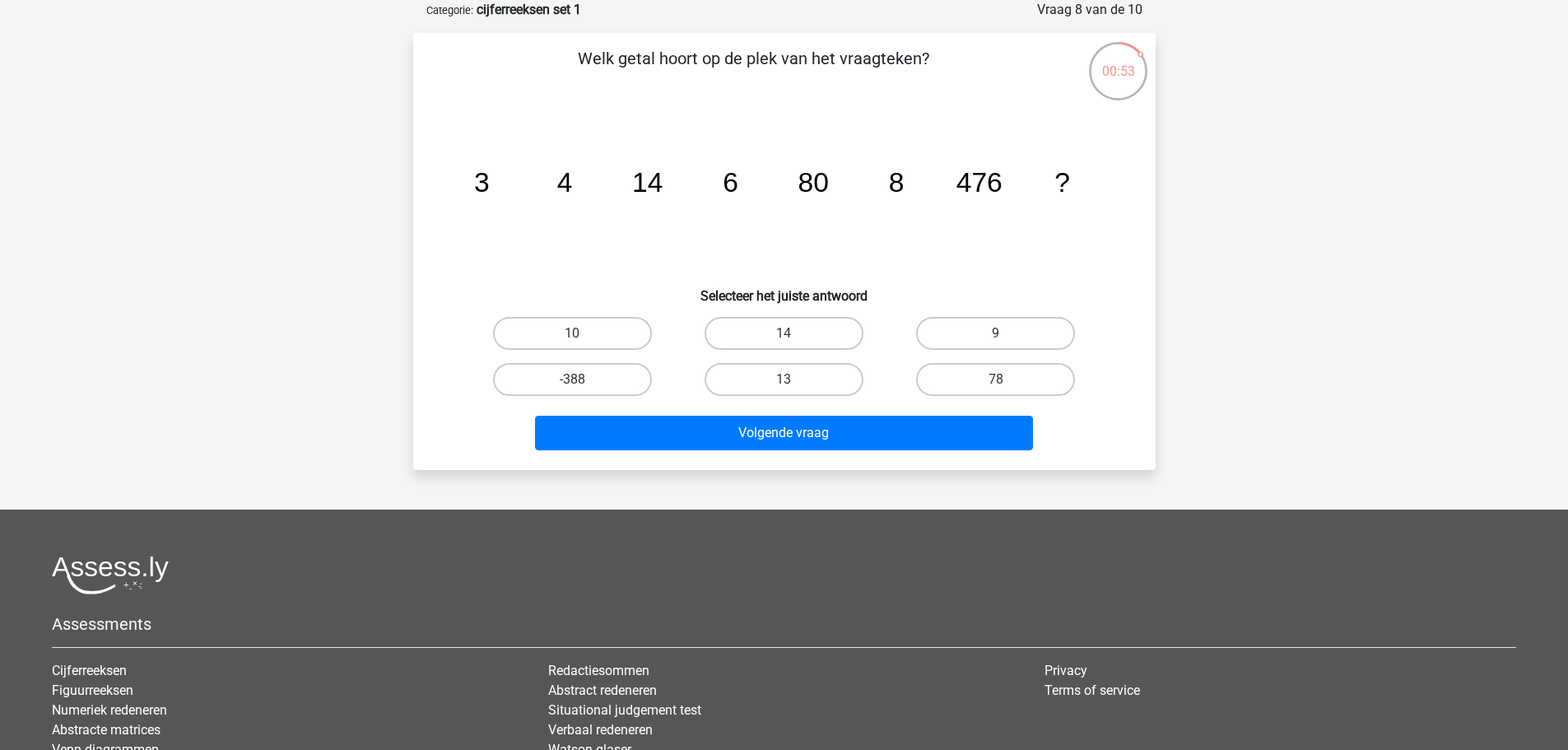
scroll to position [0, 0]
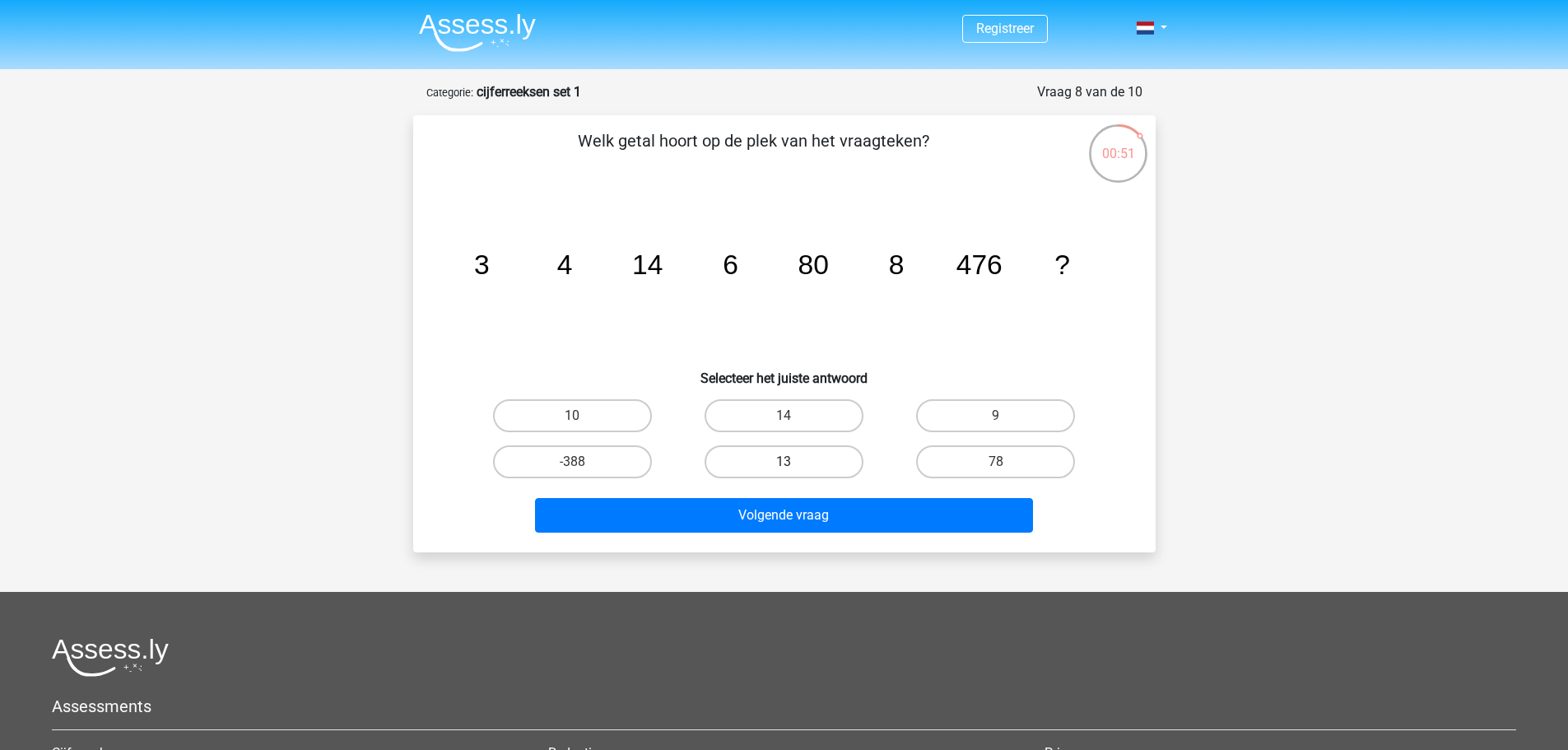
click at [818, 469] on label "13" at bounding box center [784, 461] width 159 height 33
click at [794, 469] on input "13" at bounding box center [789, 467] width 11 height 11
radio input "true"
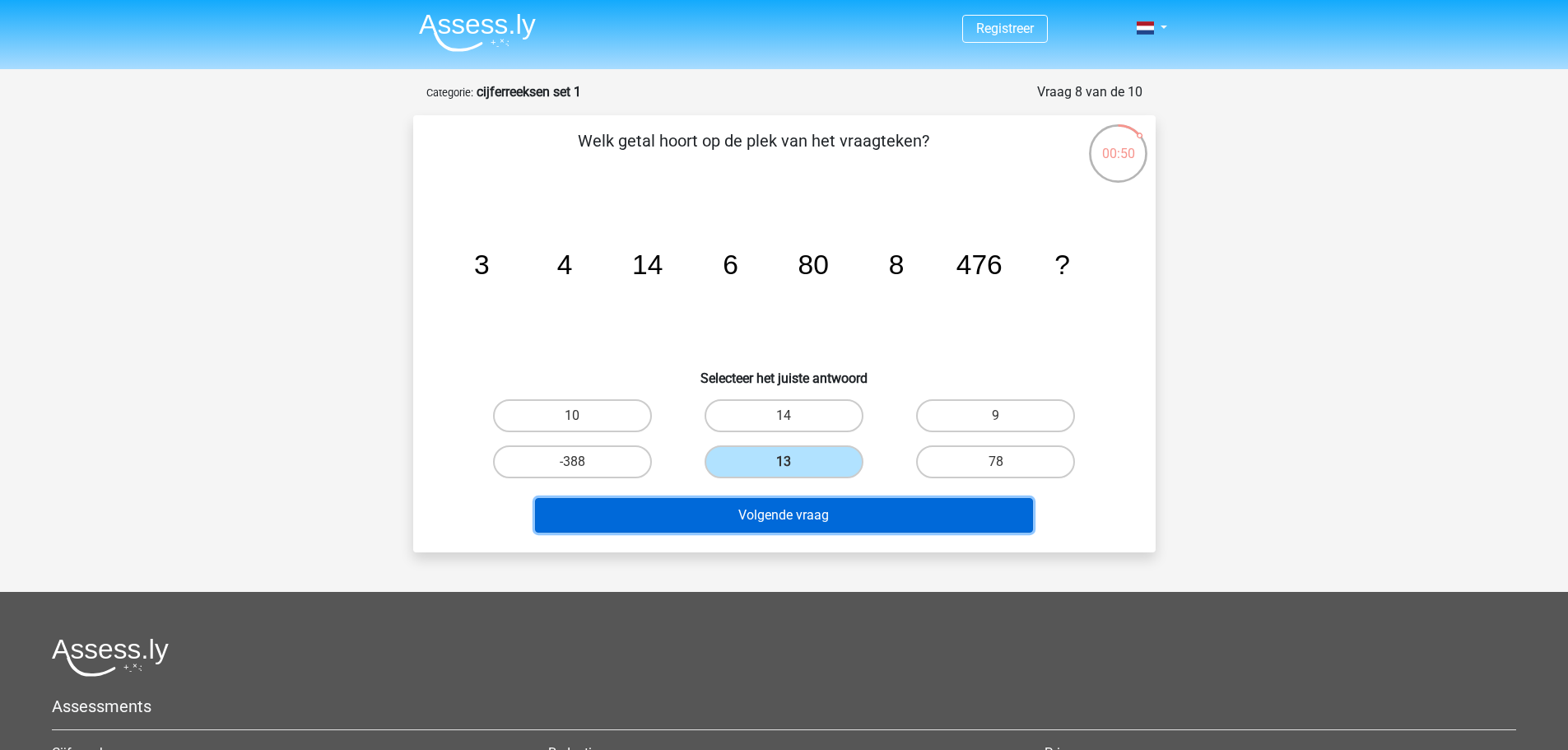
click at [812, 519] on button "Volgende vraag" at bounding box center [784, 515] width 497 height 35
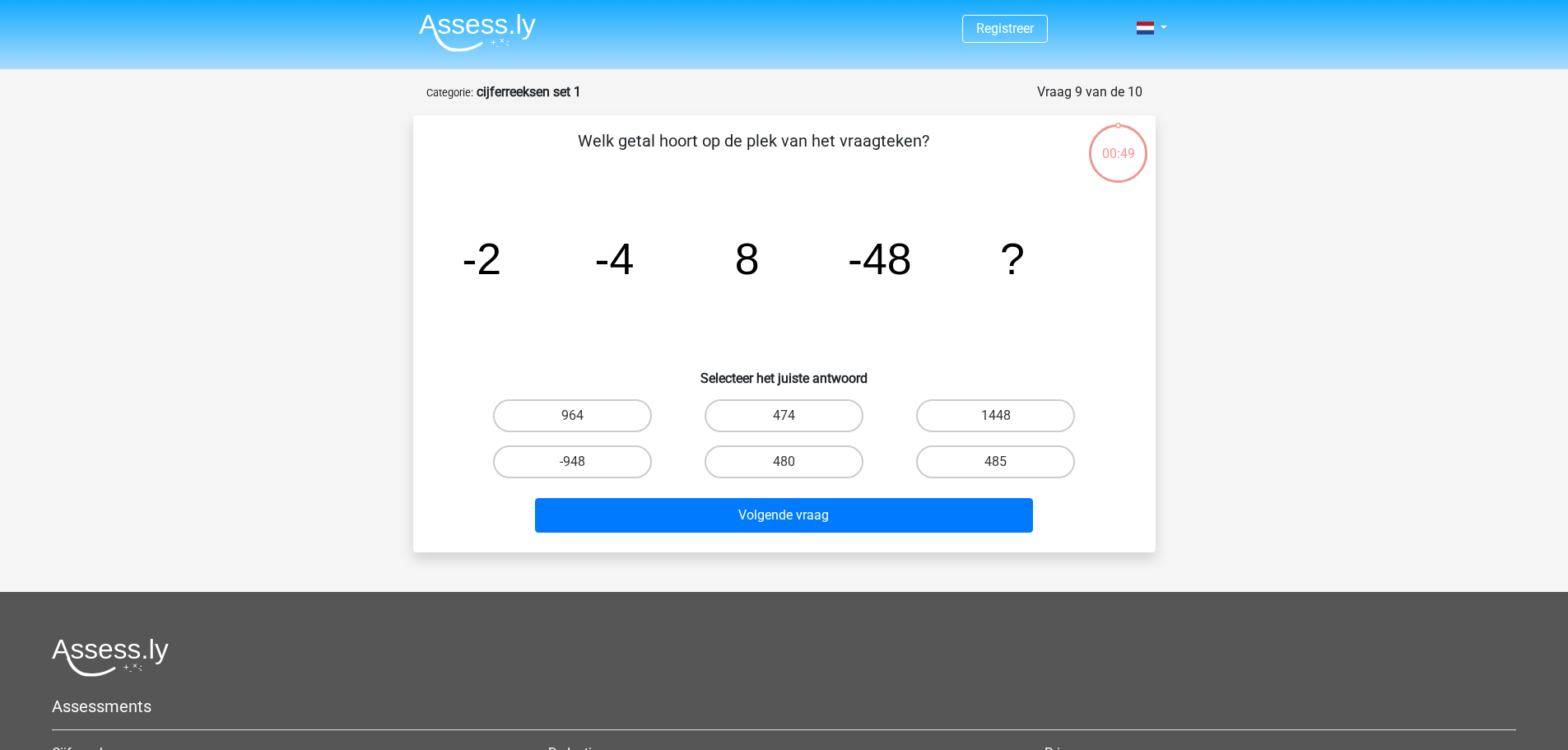
scroll to position [82, 0]
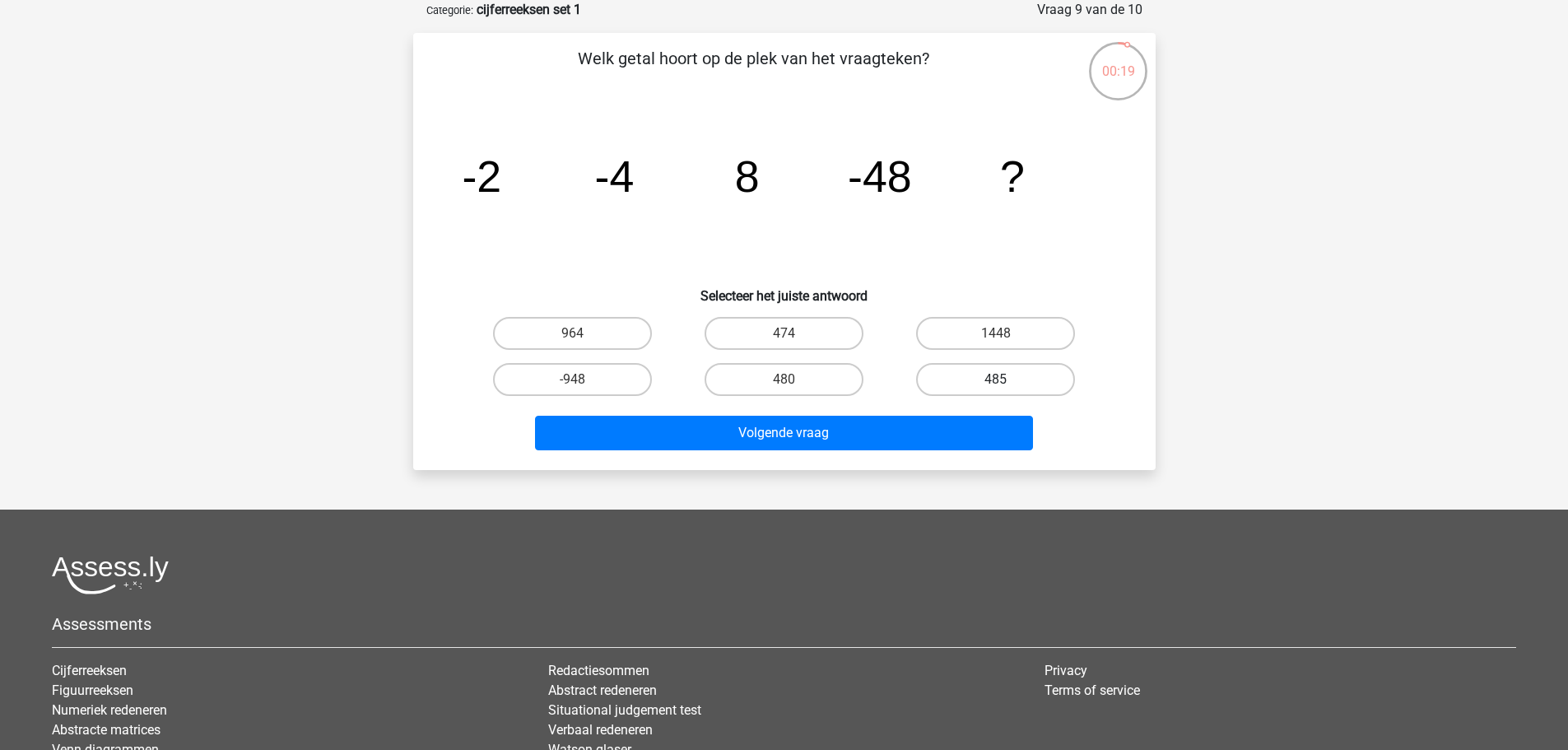
click at [981, 379] on label "485" at bounding box center [995, 379] width 159 height 33
click at [996, 380] on input "485" at bounding box center [1001, 385] width 11 height 11
radio input "true"
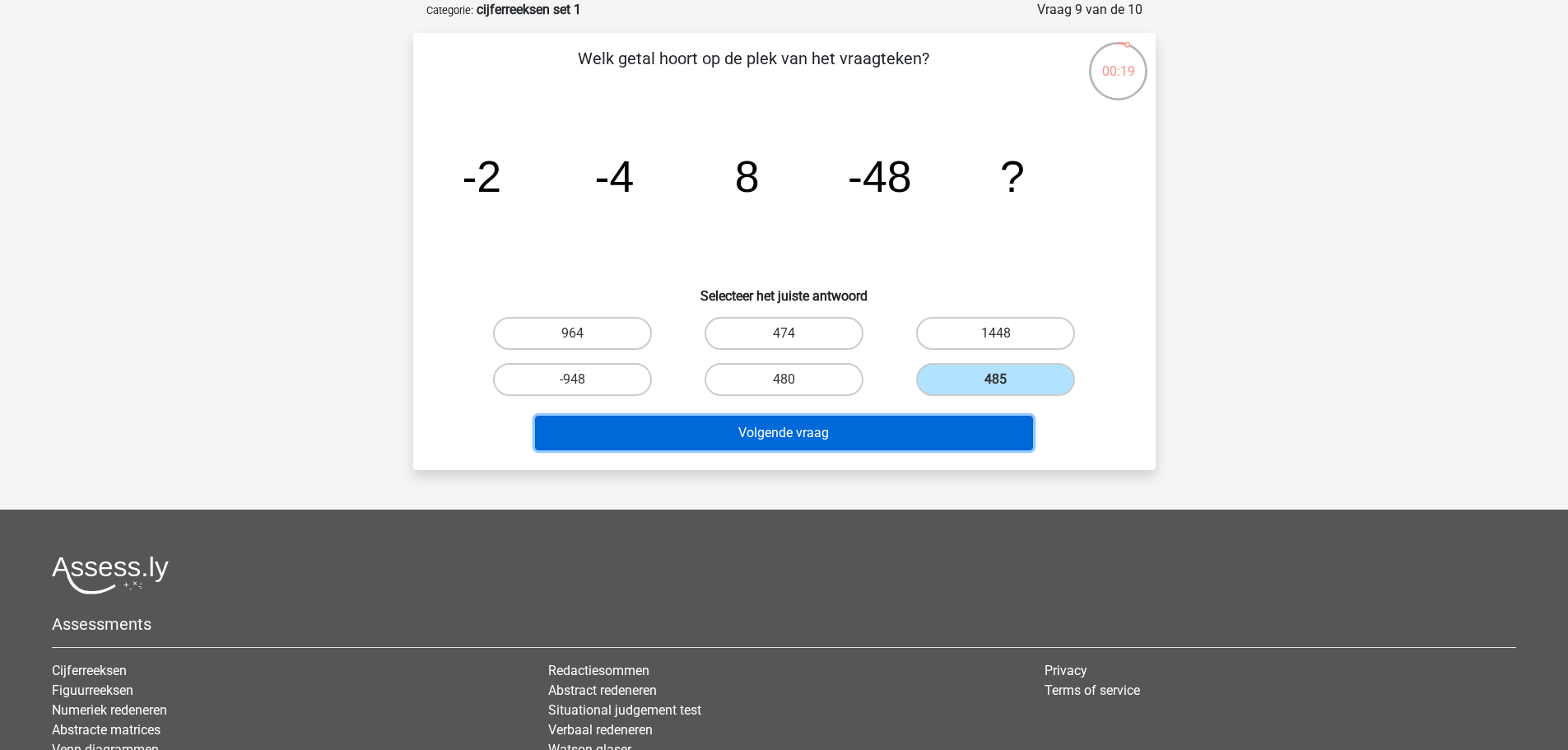
click at [883, 439] on button "Volgende vraag" at bounding box center [784, 433] width 497 height 35
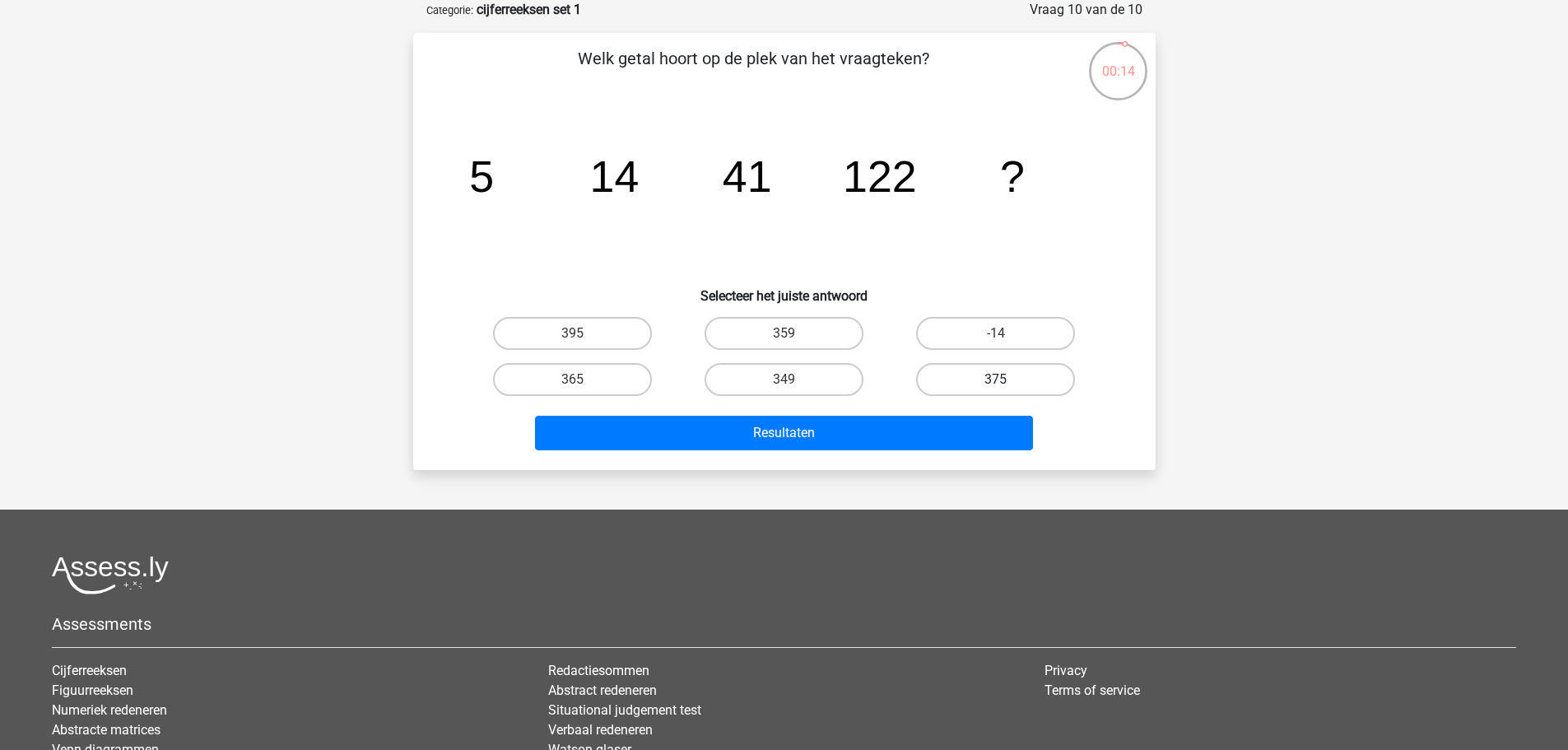
click at [956, 379] on label "375" at bounding box center [995, 379] width 159 height 33
click at [996, 380] on input "375" at bounding box center [1001, 385] width 11 height 11
radio input "true"
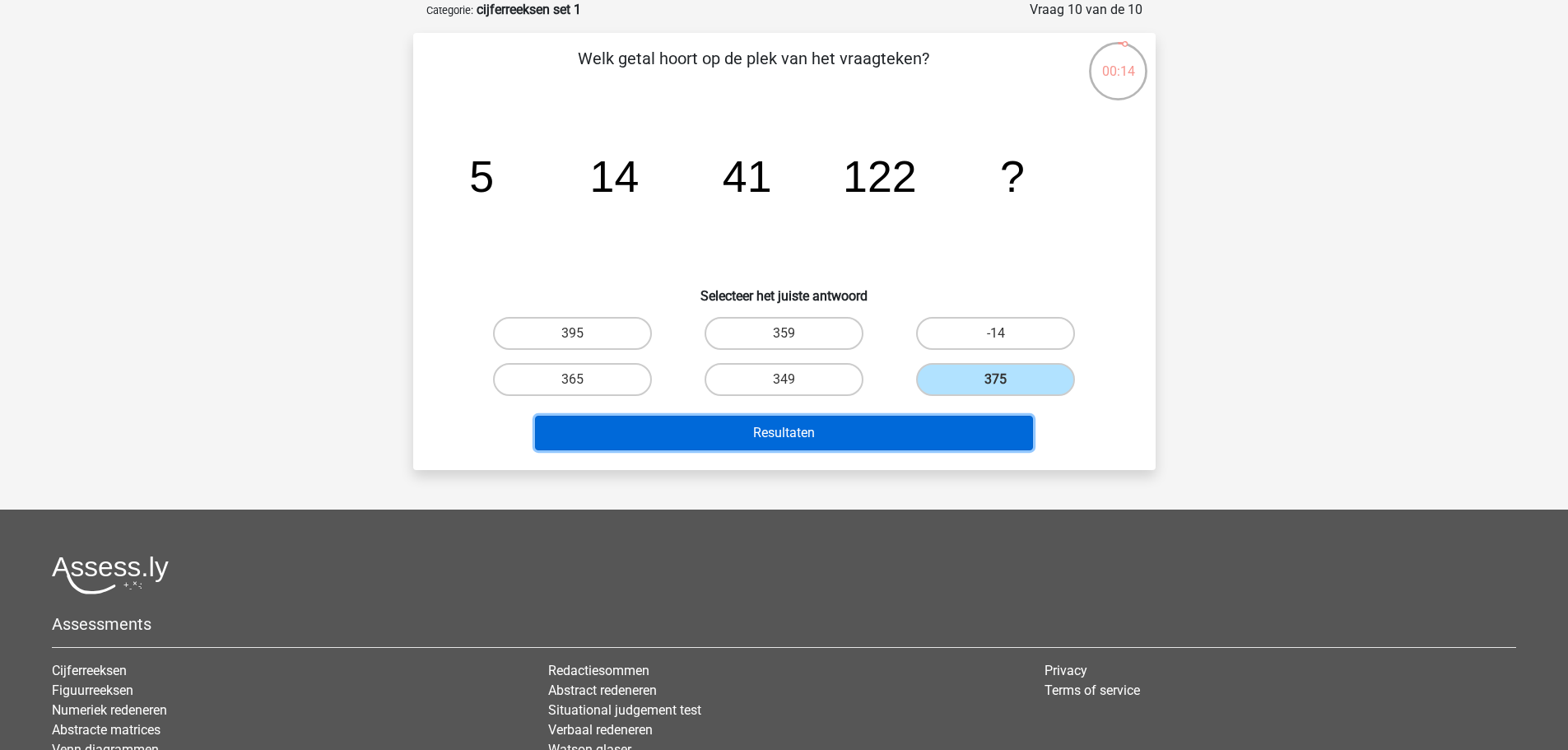
click at [919, 431] on button "Resultaten" at bounding box center [784, 433] width 497 height 35
